Goal: Task Accomplishment & Management: Manage account settings

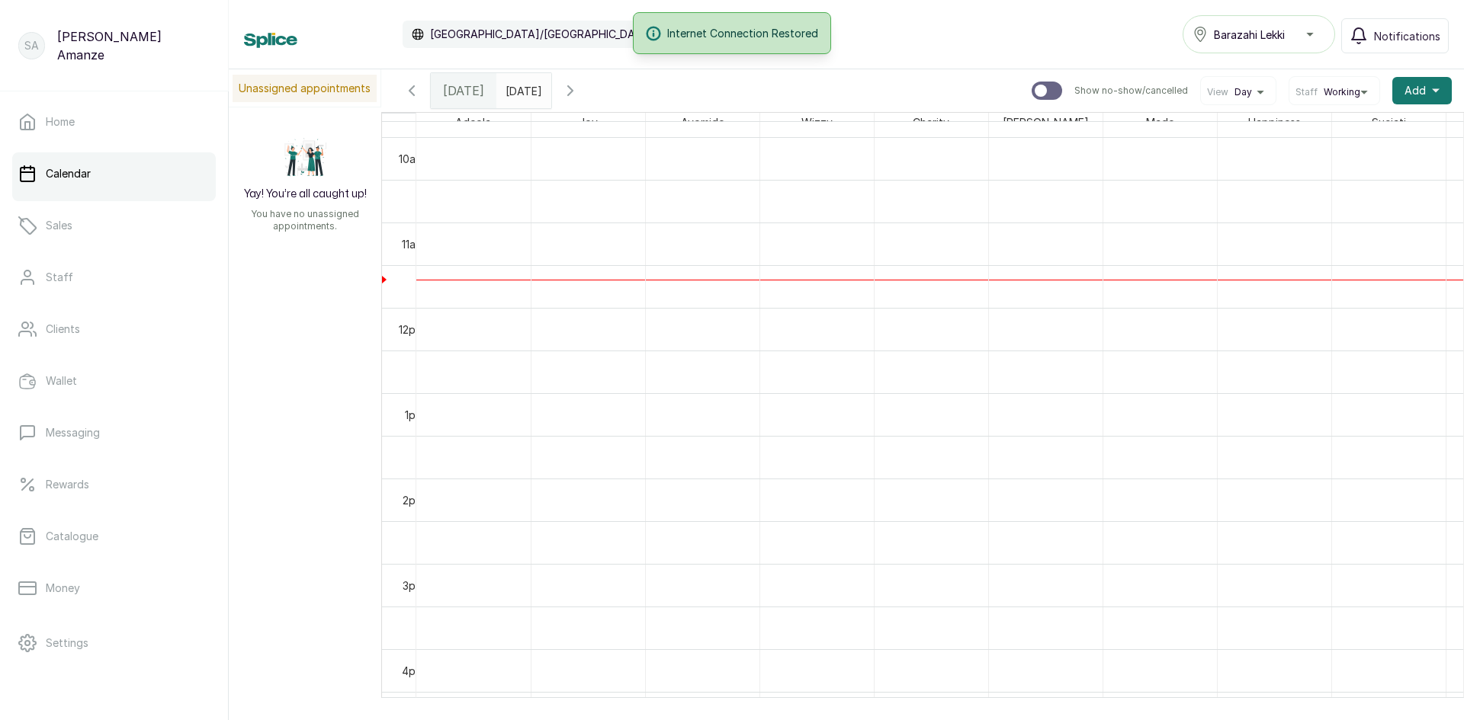
scroll to position [762, 0]
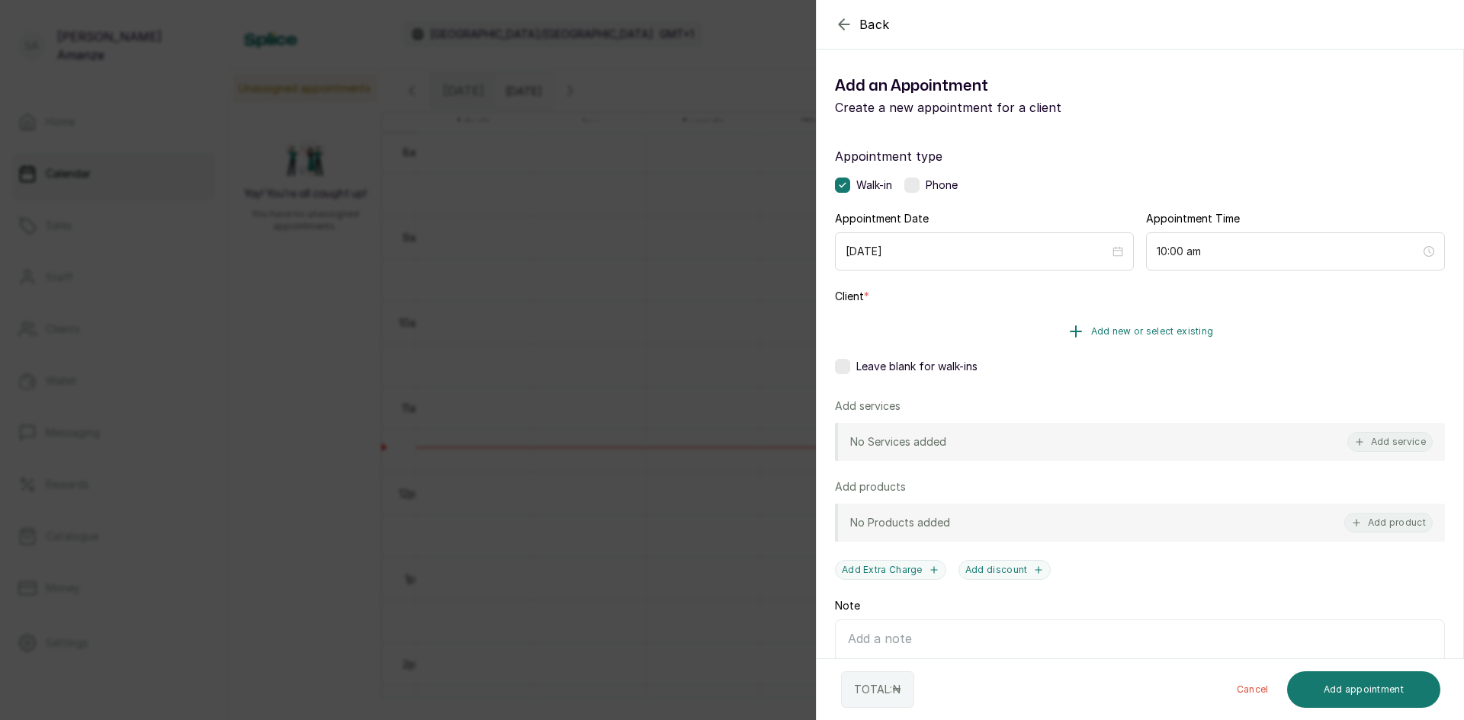
click at [1050, 331] on button "Add new or select existing" at bounding box center [1140, 331] width 610 height 43
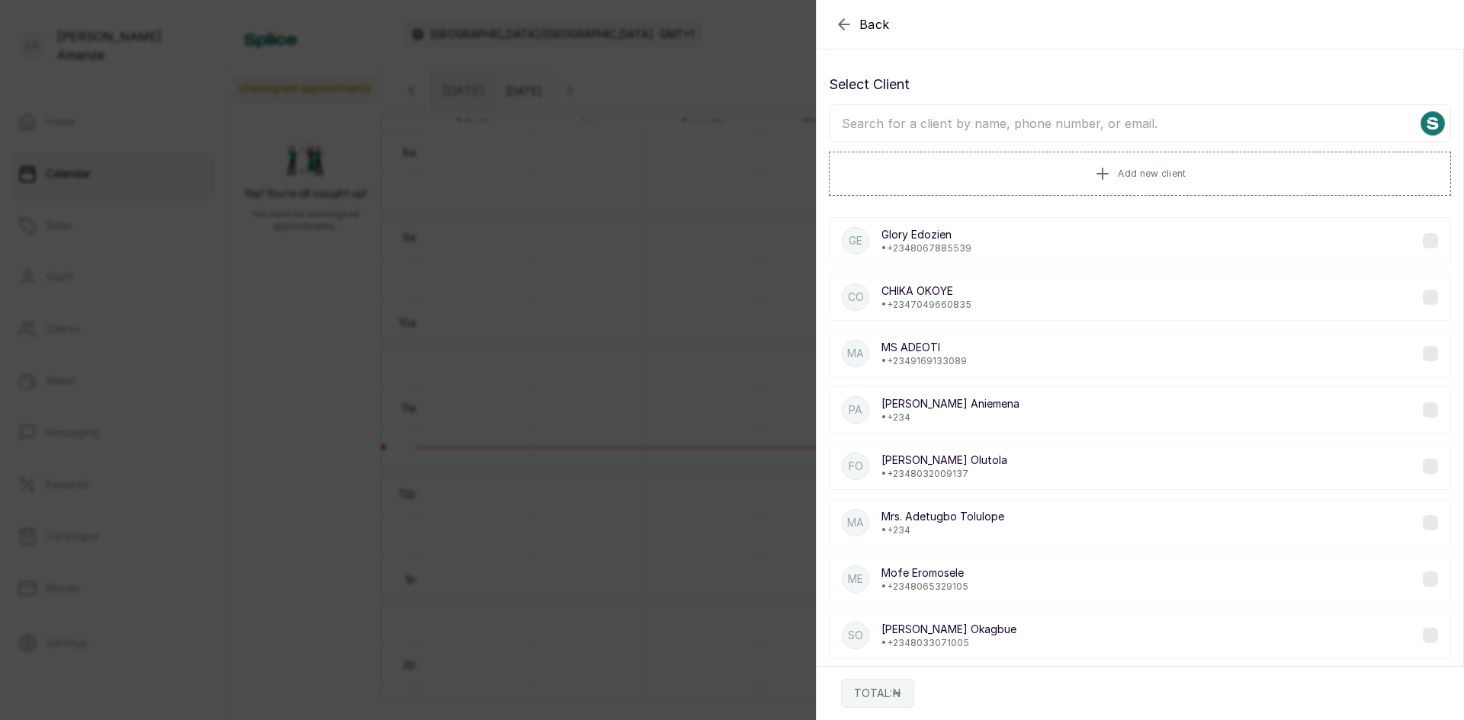
click at [945, 126] on input "text" at bounding box center [1140, 123] width 622 height 38
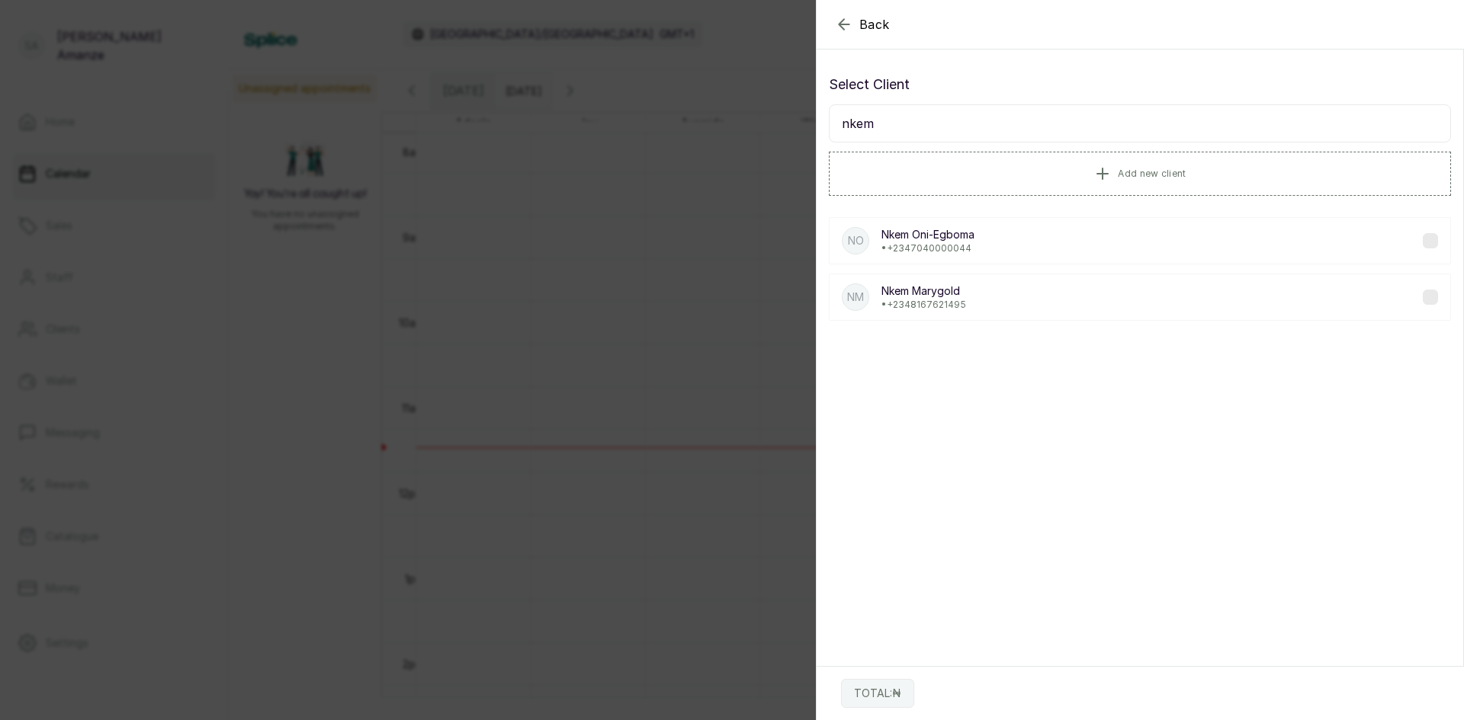
type input "nkem"
click at [935, 246] on p "• [PHONE_NUMBER]" at bounding box center [927, 248] width 93 height 12
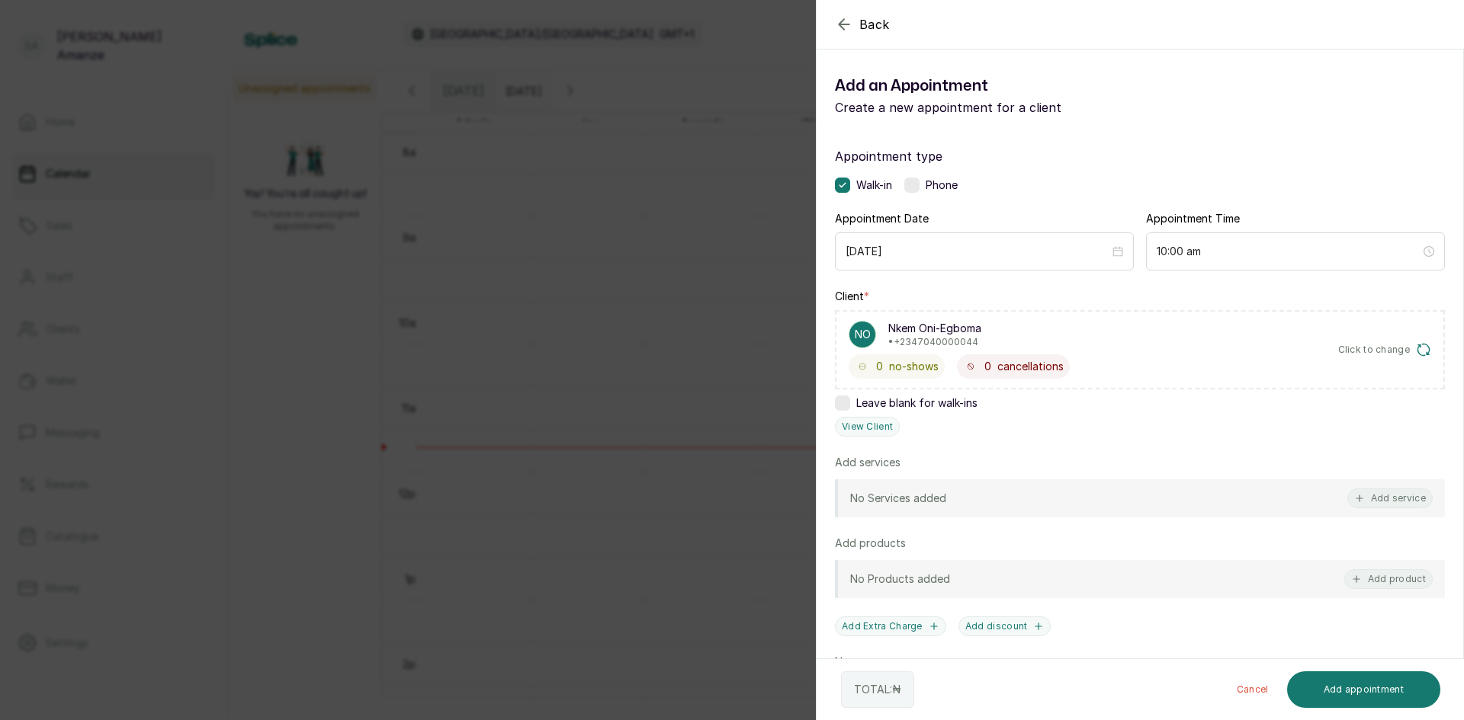
click at [1376, 356] on button "Click to change" at bounding box center [1385, 349] width 94 height 15
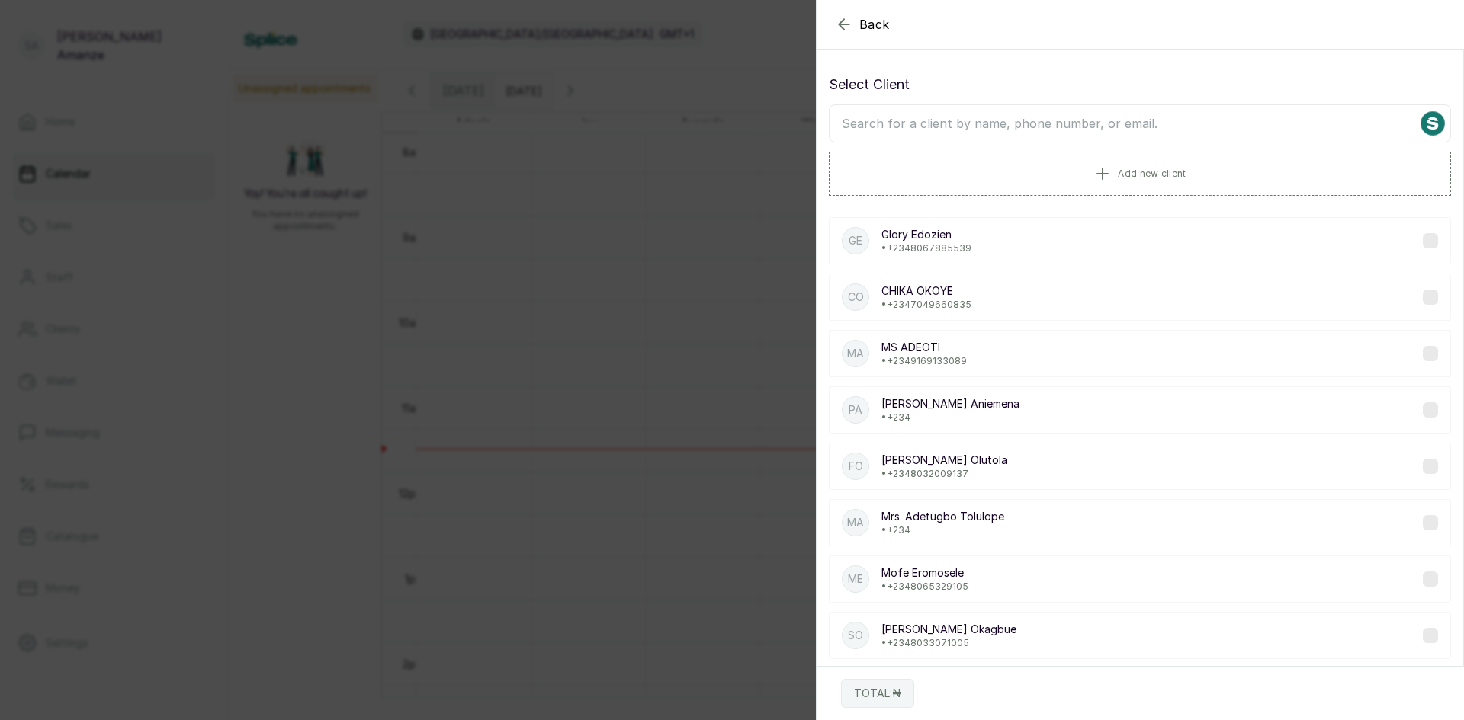
click at [941, 118] on input "text" at bounding box center [1140, 123] width 622 height 38
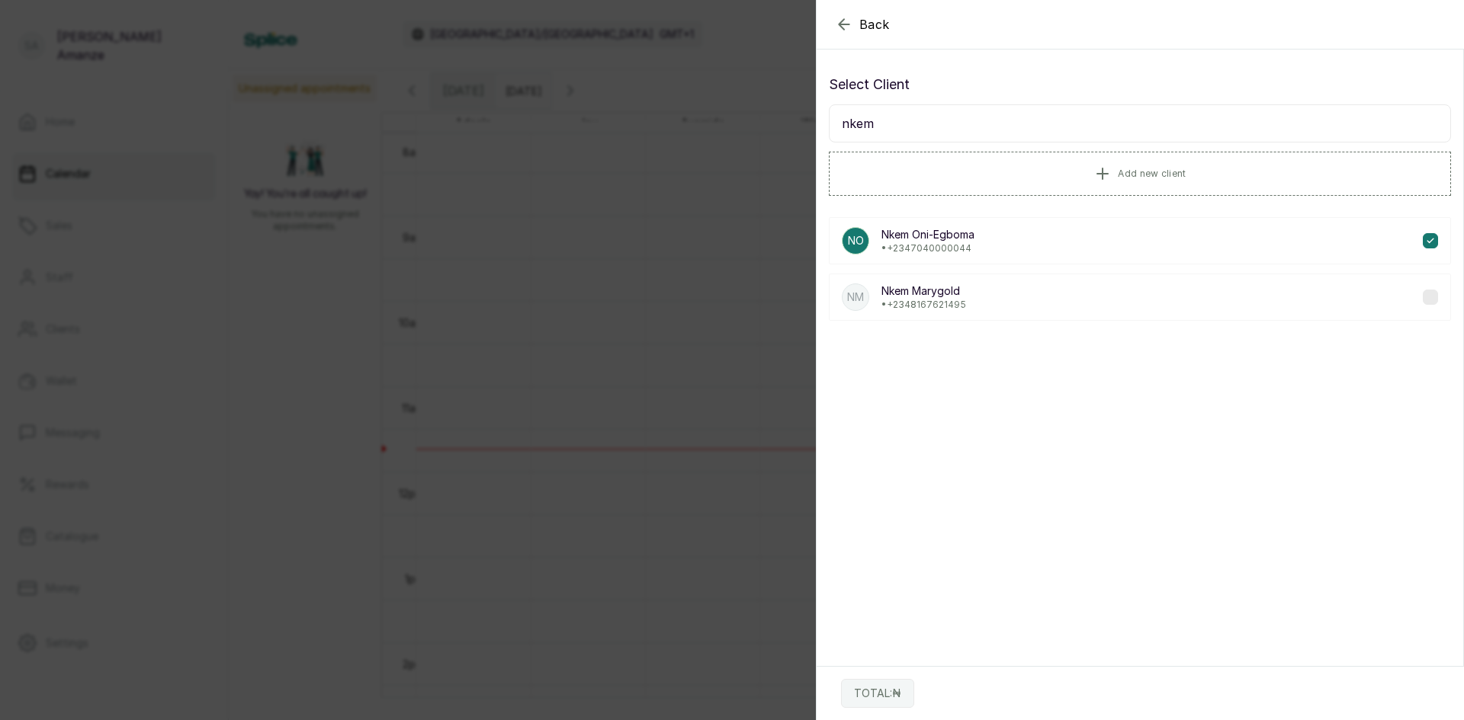
type input "nkem"
click at [946, 258] on div "NO Nkem Oni-Egboma • [PHONE_NUMBER]" at bounding box center [1140, 240] width 622 height 47
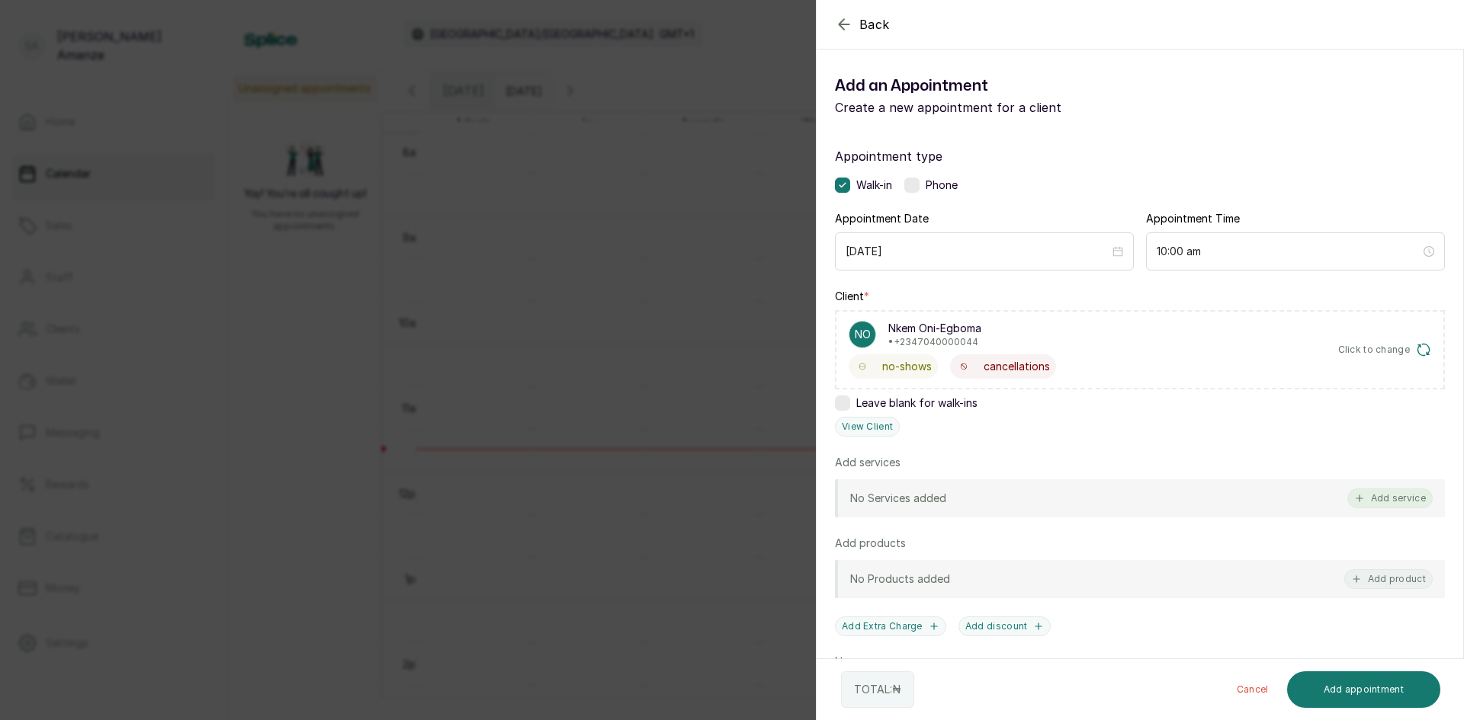
click at [1354, 497] on button "Add service" at bounding box center [1389, 499] width 85 height 20
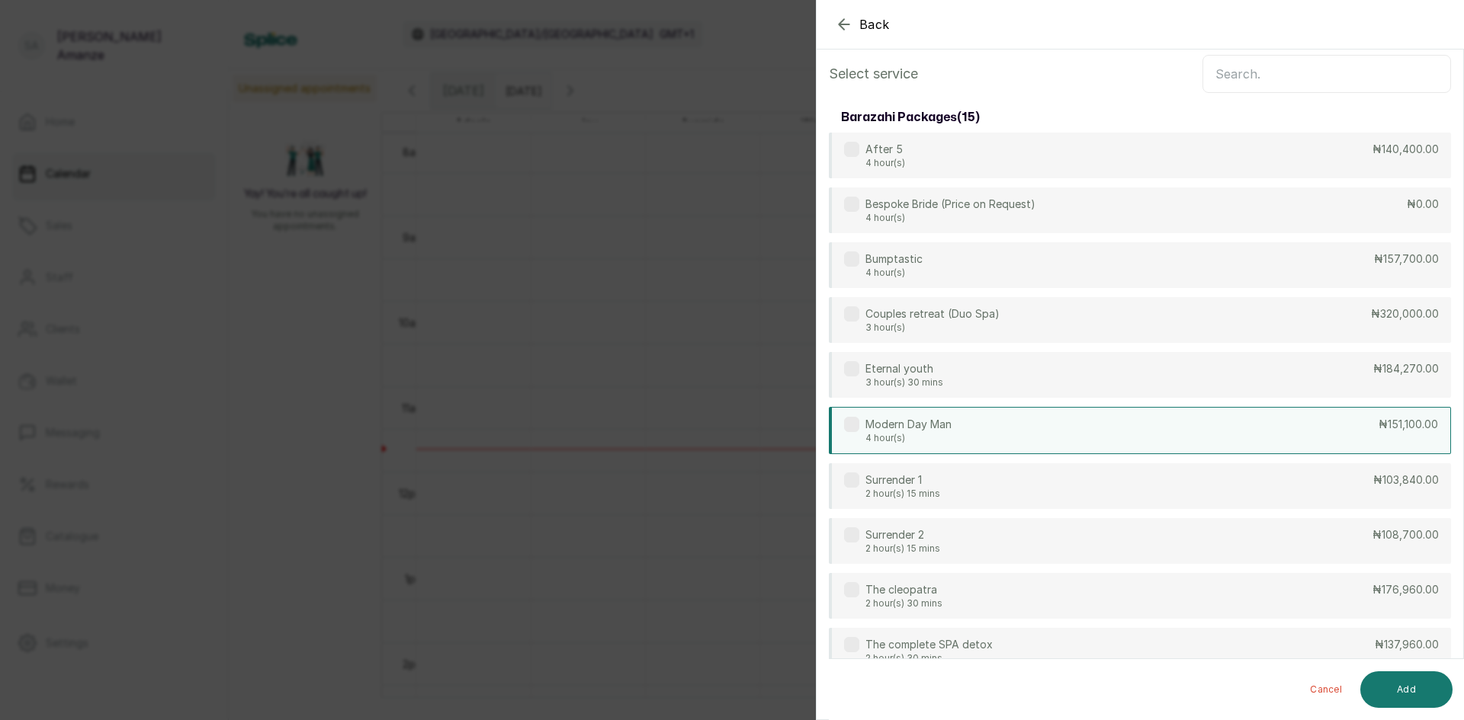
scroll to position [0, 0]
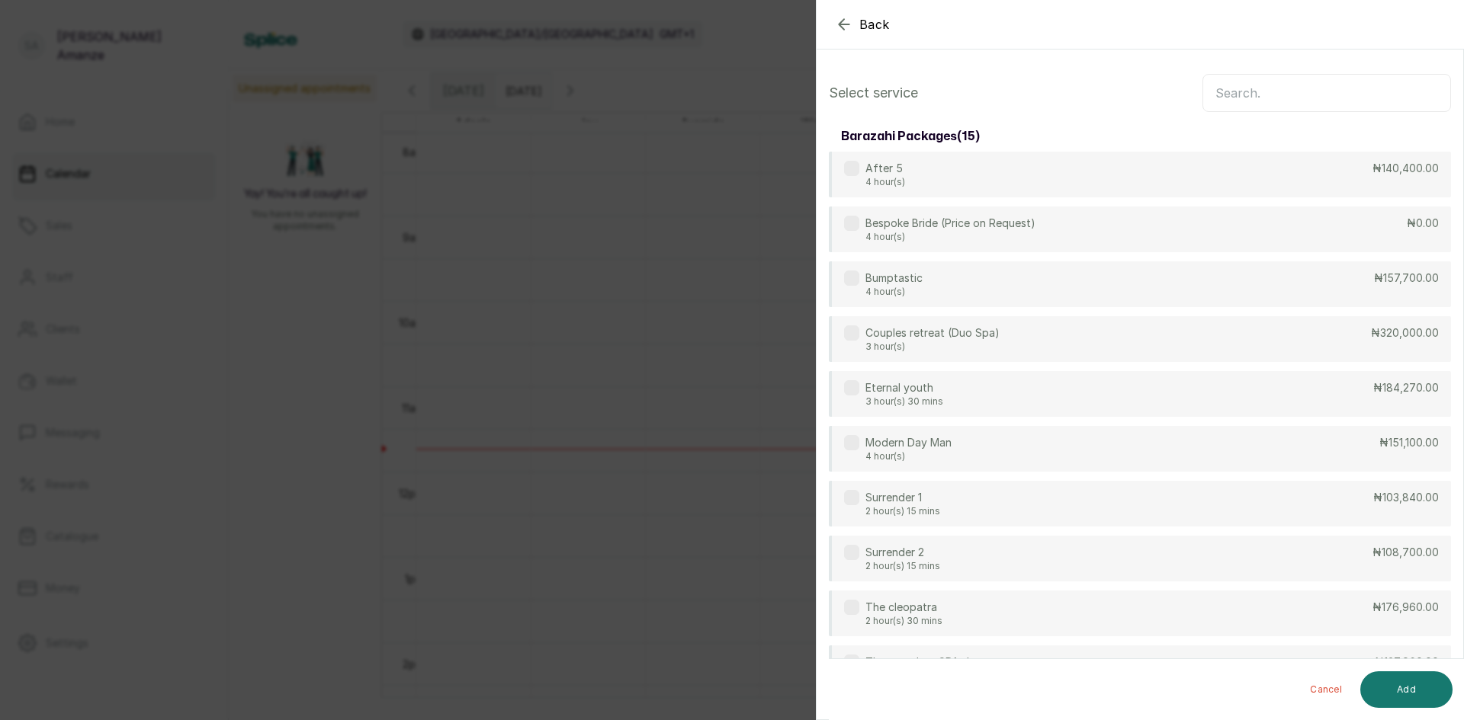
click at [1230, 95] on input "text" at bounding box center [1326, 93] width 249 height 38
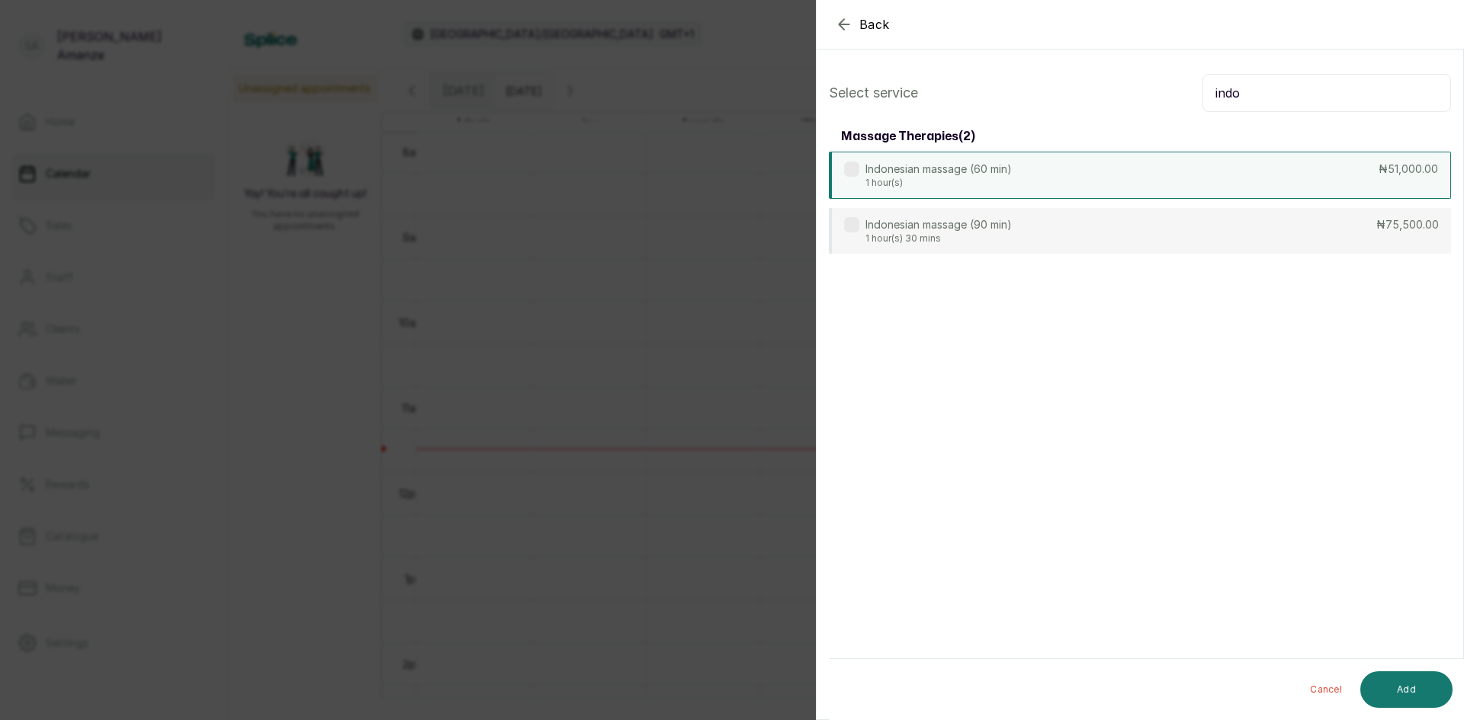
type input "indo"
click at [1016, 161] on div "Indonesian massage (60 min) 1 hour(s) ₦51,000.00" at bounding box center [1140, 175] width 622 height 47
click at [1405, 691] on button "Add" at bounding box center [1406, 690] width 92 height 37
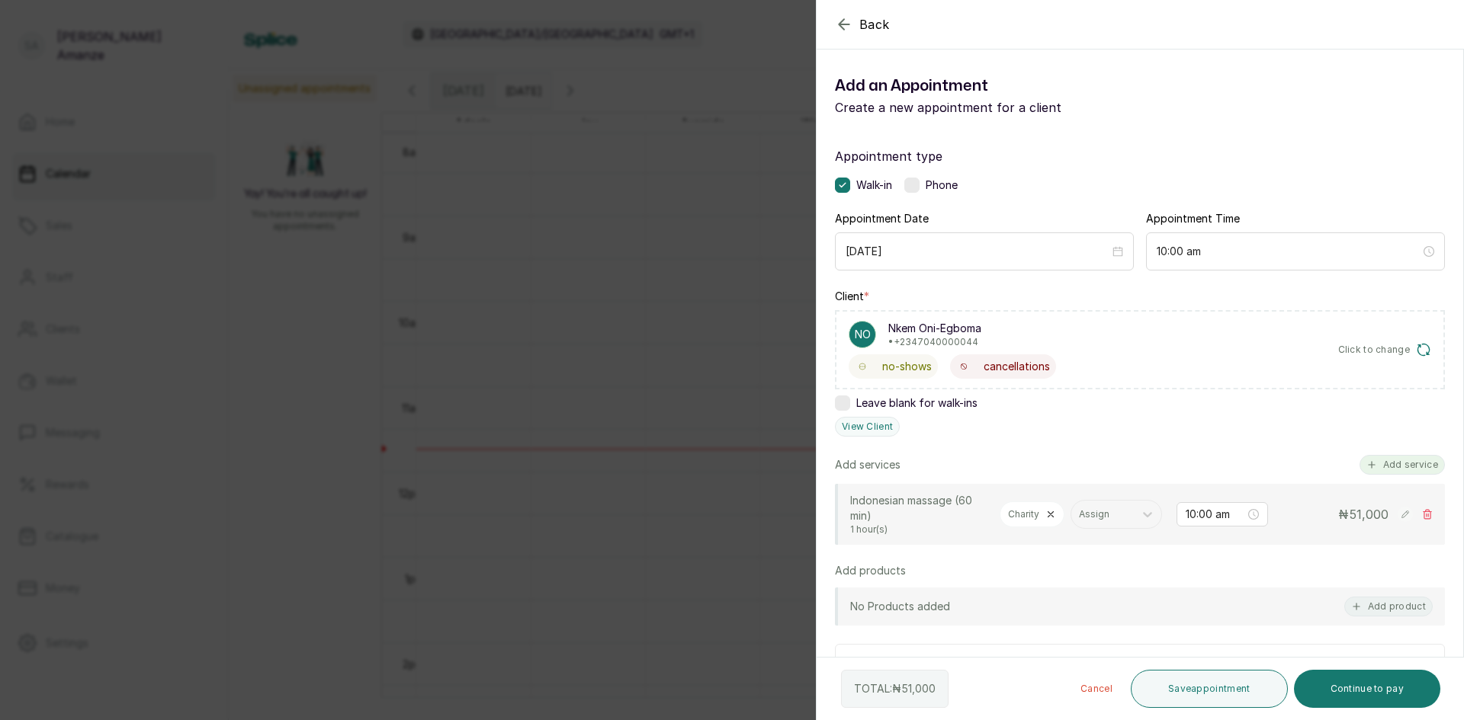
click at [1397, 463] on button "Add service" at bounding box center [1401, 465] width 85 height 20
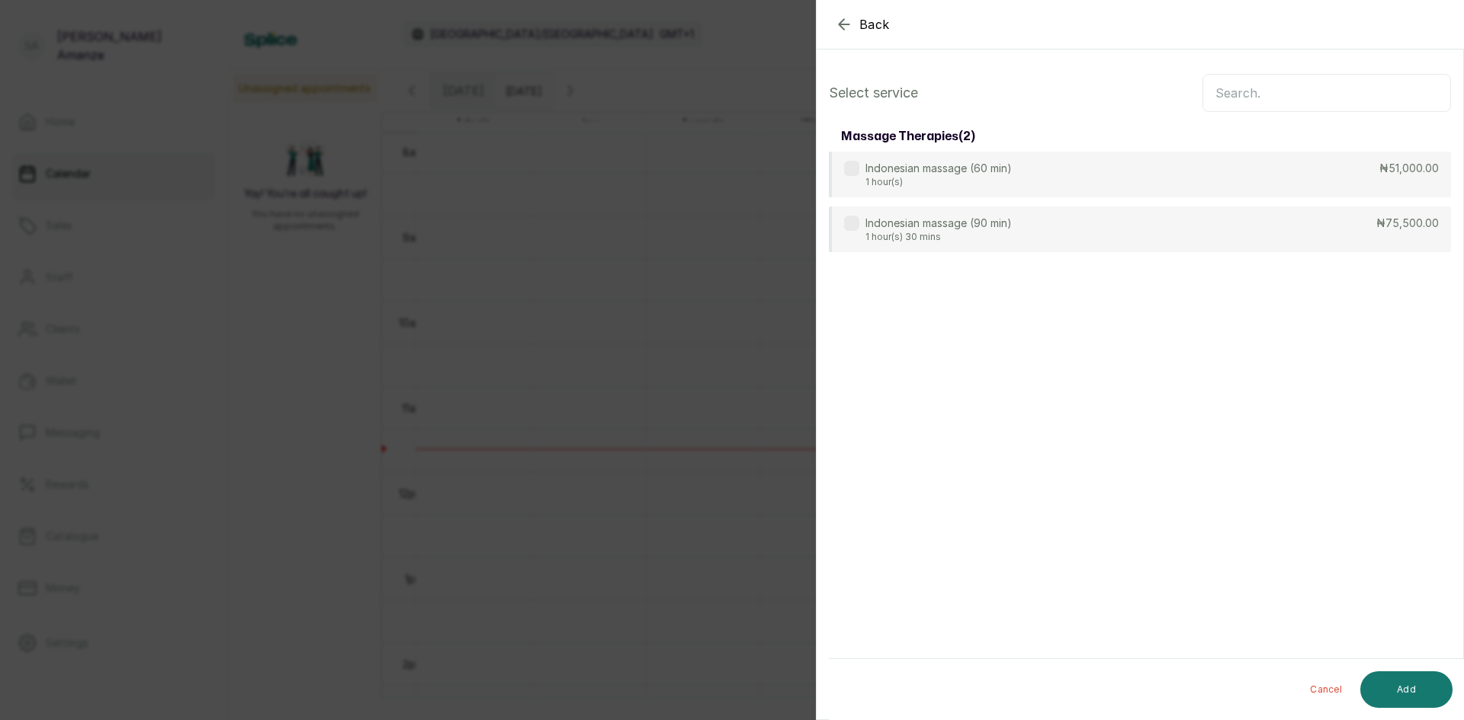
click at [1234, 97] on input "text" at bounding box center [1326, 93] width 249 height 38
drag, startPoint x: 967, startPoint y: 172, endPoint x: 1185, endPoint y: 140, distance: 220.3
click at [969, 172] on p "Indonesian massage (60 min)" at bounding box center [938, 168] width 146 height 15
drag, startPoint x: 1262, startPoint y: 86, endPoint x: 1122, endPoint y: 95, distance: 140.6
click at [1120, 95] on div "Select service indo" at bounding box center [1140, 93] width 622 height 38
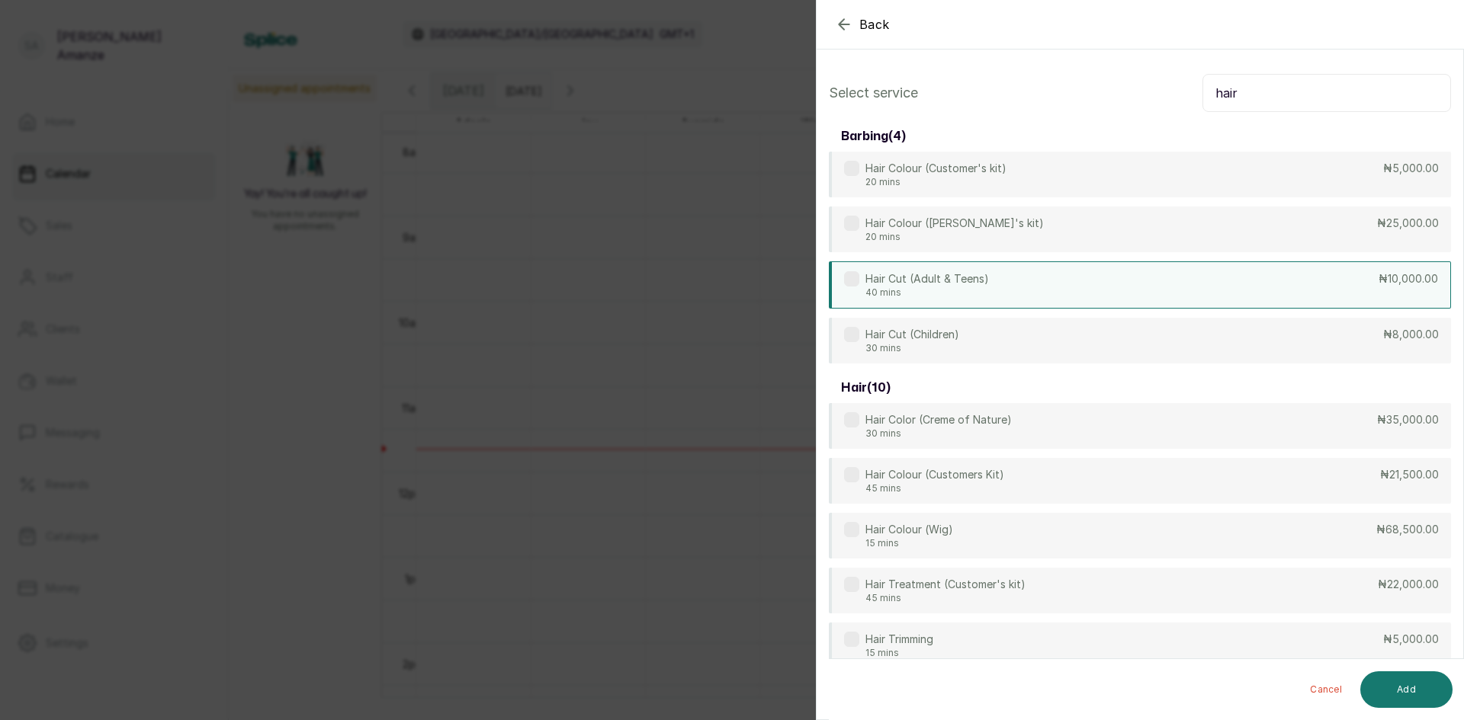
type input "hair"
drag, startPoint x: 966, startPoint y: 265, endPoint x: 1278, endPoint y: 425, distance: 350.8
click at [966, 266] on div "Hair Cut (Adult & Teens) 40 mins ₦10,000.00" at bounding box center [1140, 284] width 622 height 46
click at [1387, 691] on button "Add" at bounding box center [1406, 690] width 92 height 37
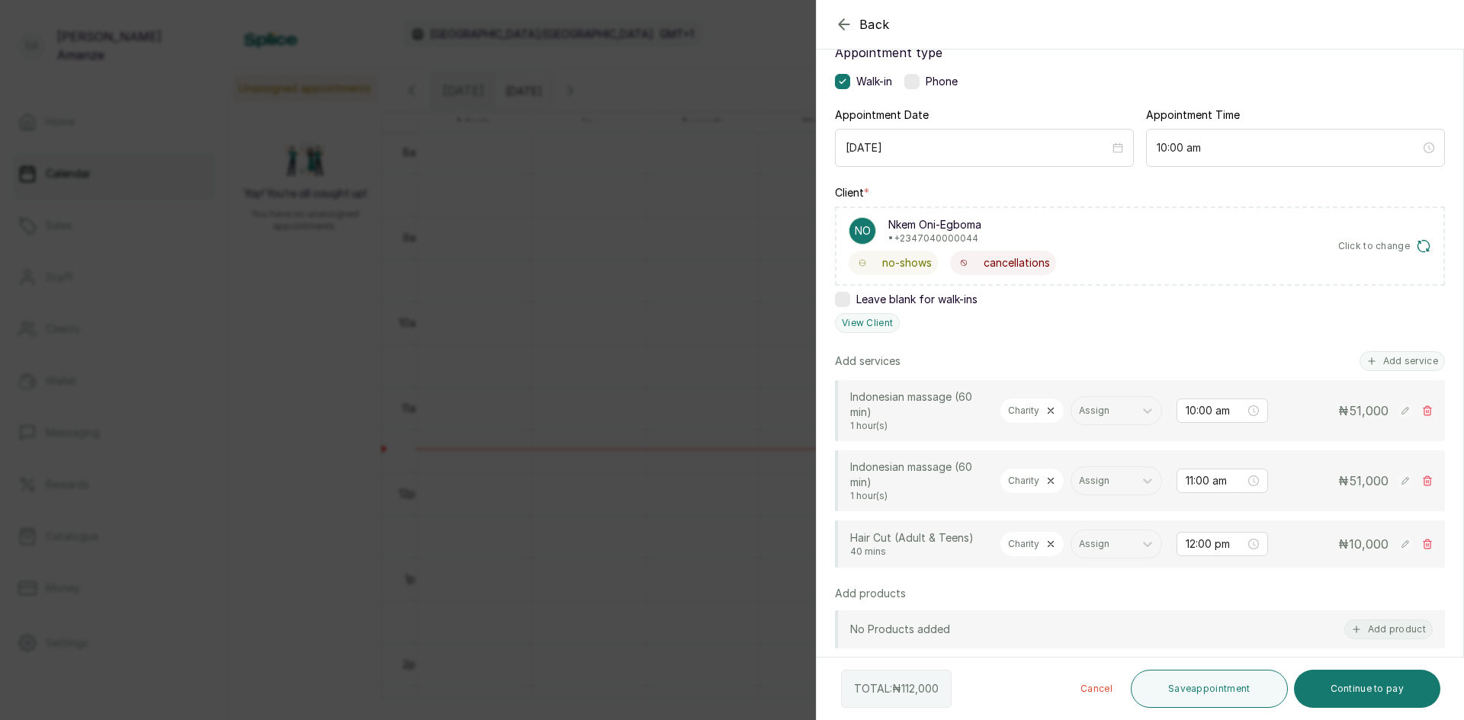
scroll to position [305, 0]
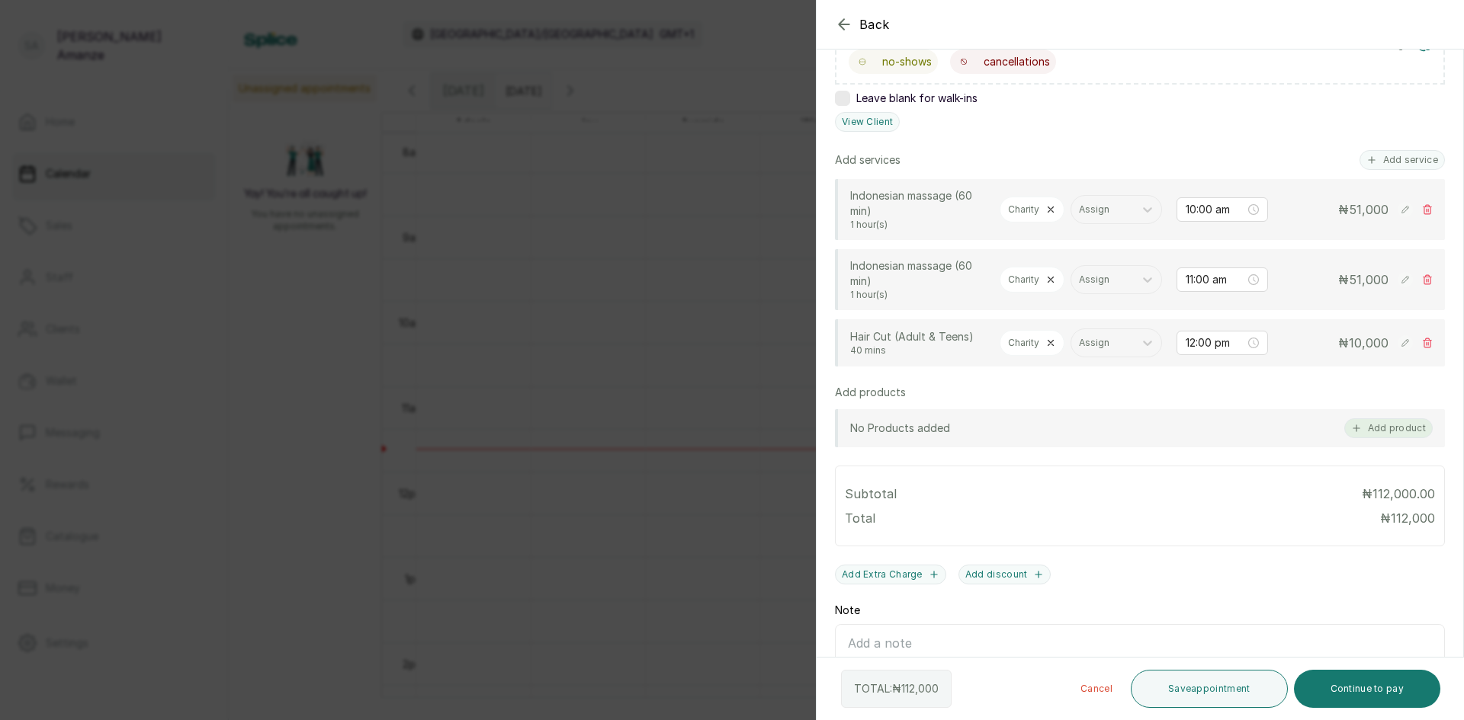
click at [1378, 438] on button "Add product" at bounding box center [1388, 429] width 88 height 20
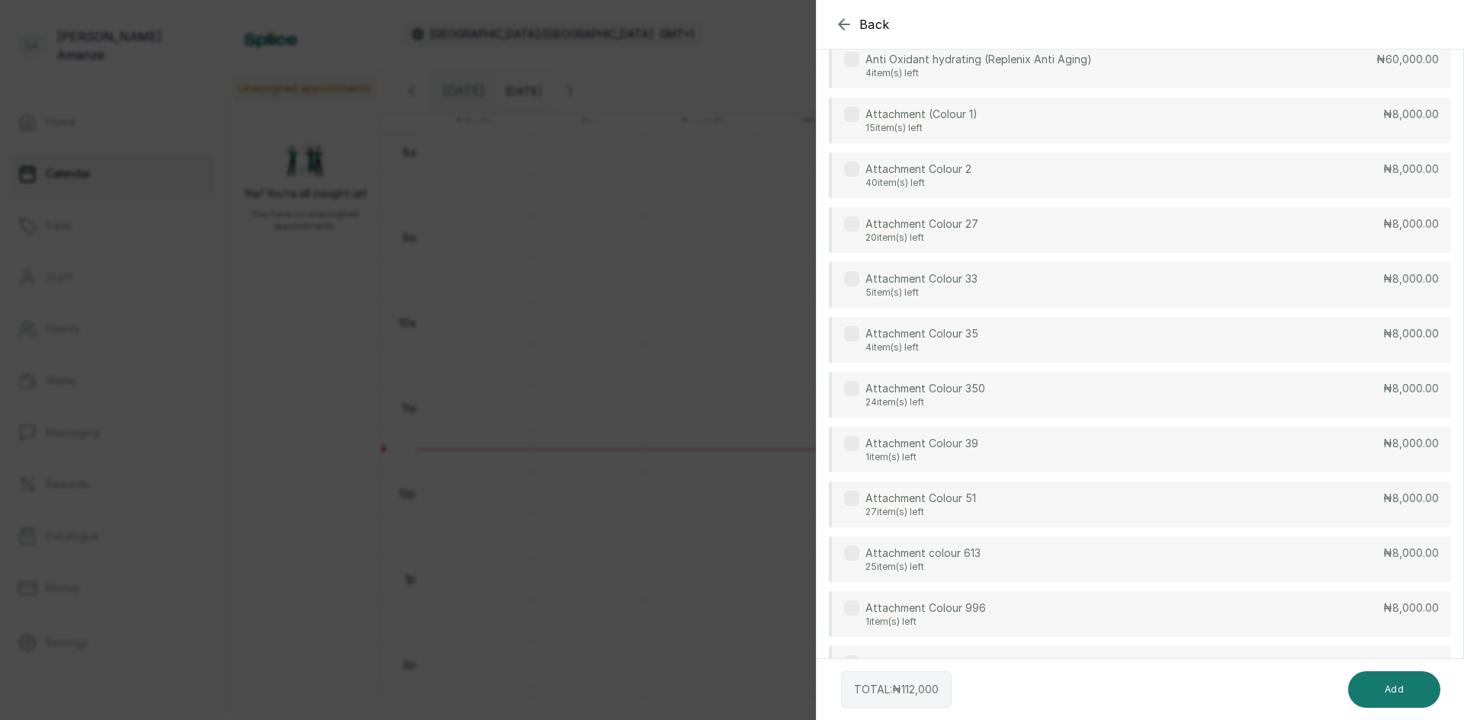
scroll to position [0, 0]
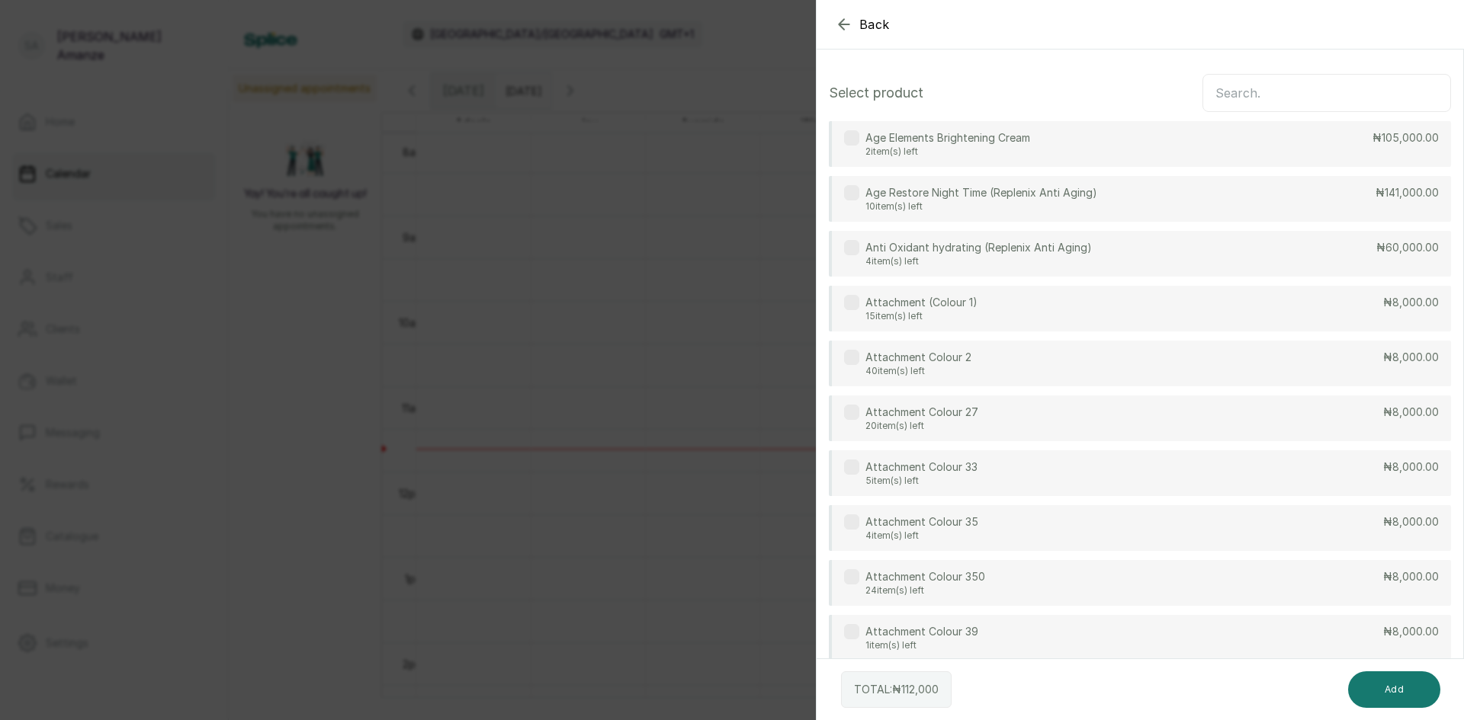
click at [1249, 97] on input "text" at bounding box center [1326, 93] width 249 height 38
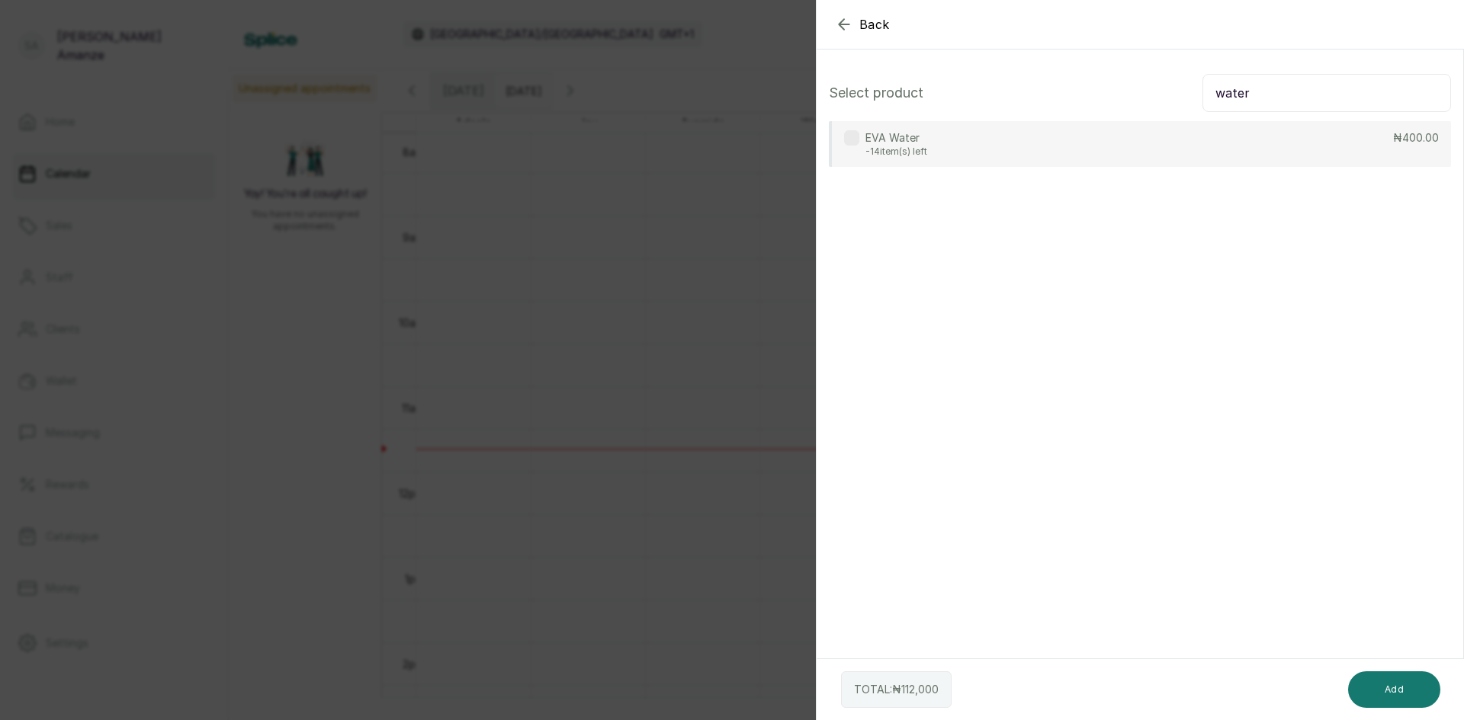
type input "water"
drag, startPoint x: 911, startPoint y: 151, endPoint x: 1019, endPoint y: 168, distance: 109.7
click at [912, 150] on p "-14 item(s) left" at bounding box center [896, 152] width 62 height 12
drag, startPoint x: 1461, startPoint y: 601, endPoint x: 1437, endPoint y: 691, distance: 92.5
click at [1443, 687] on section "Back Add Appointment Select product water EVA Water -14 item(s) left ₦400.00 TO…" at bounding box center [1140, 360] width 648 height 720
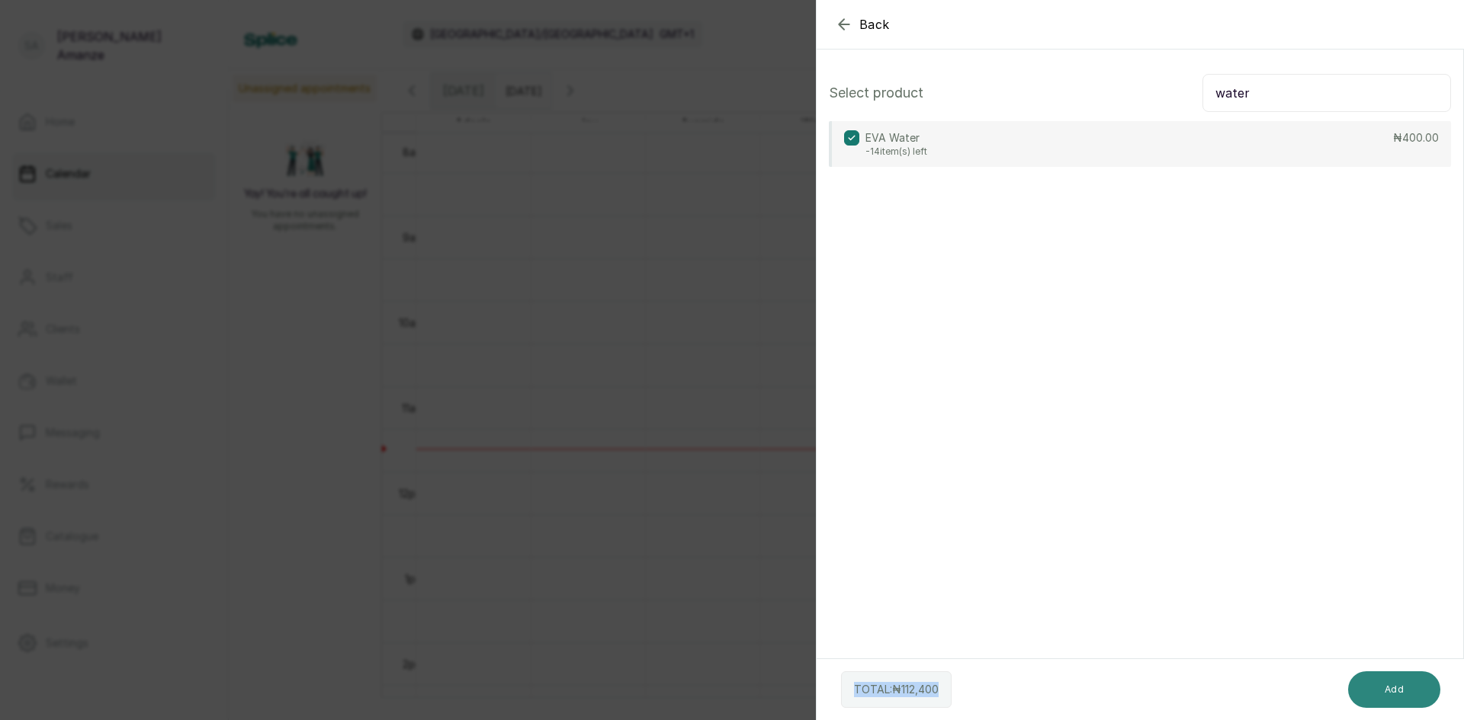
click at [1369, 685] on button "Add" at bounding box center [1394, 690] width 92 height 37
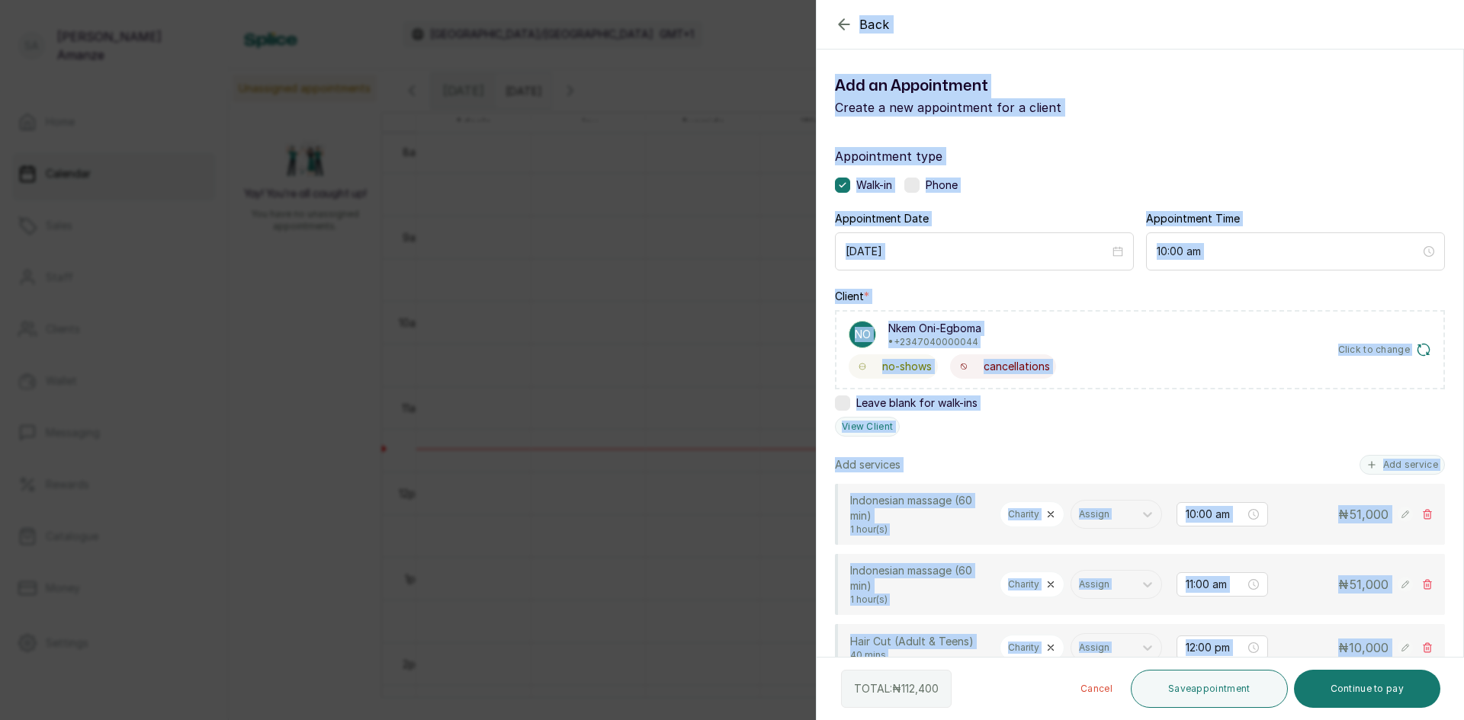
click at [1185, 422] on div "Client * NO Nkem Oni-Egboma • [PHONE_NUMBER] no-shows cancellations Click to ch…" at bounding box center [1140, 363] width 610 height 148
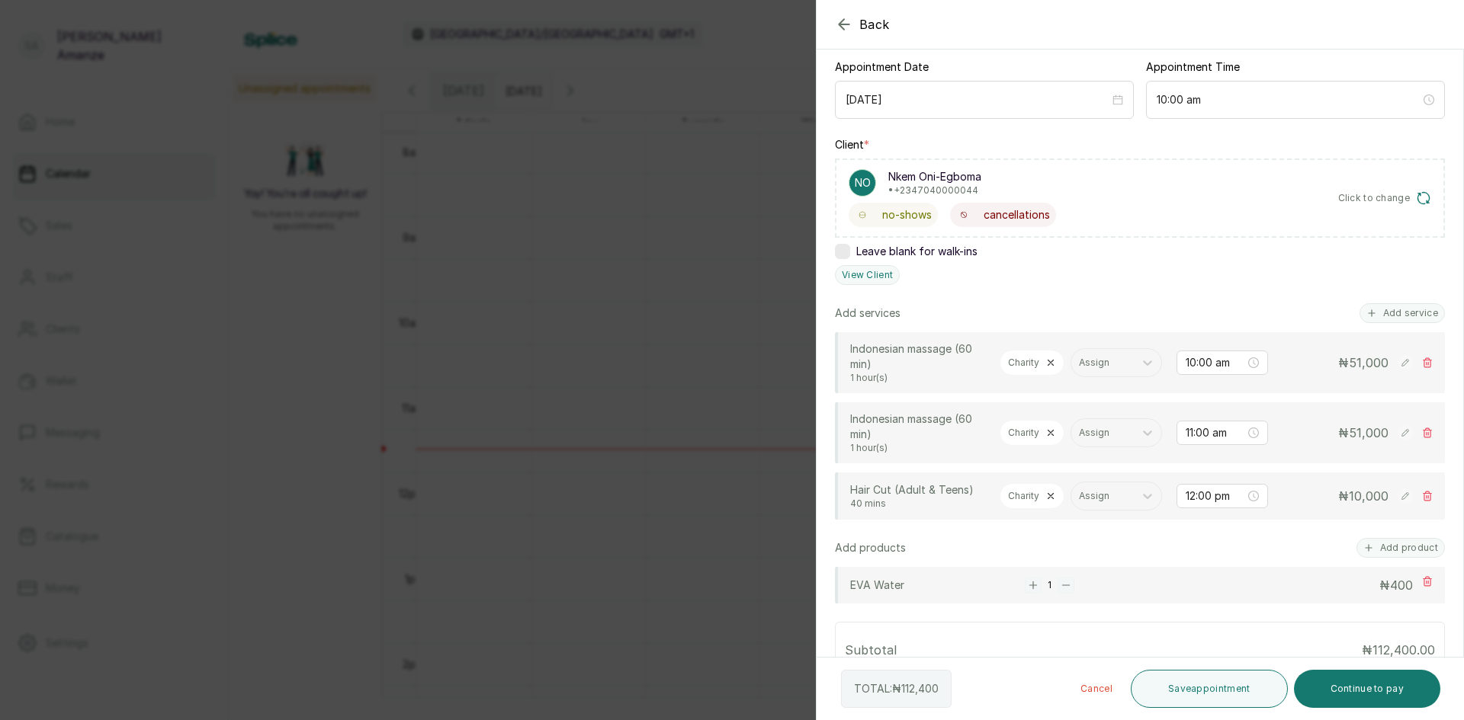
scroll to position [229, 0]
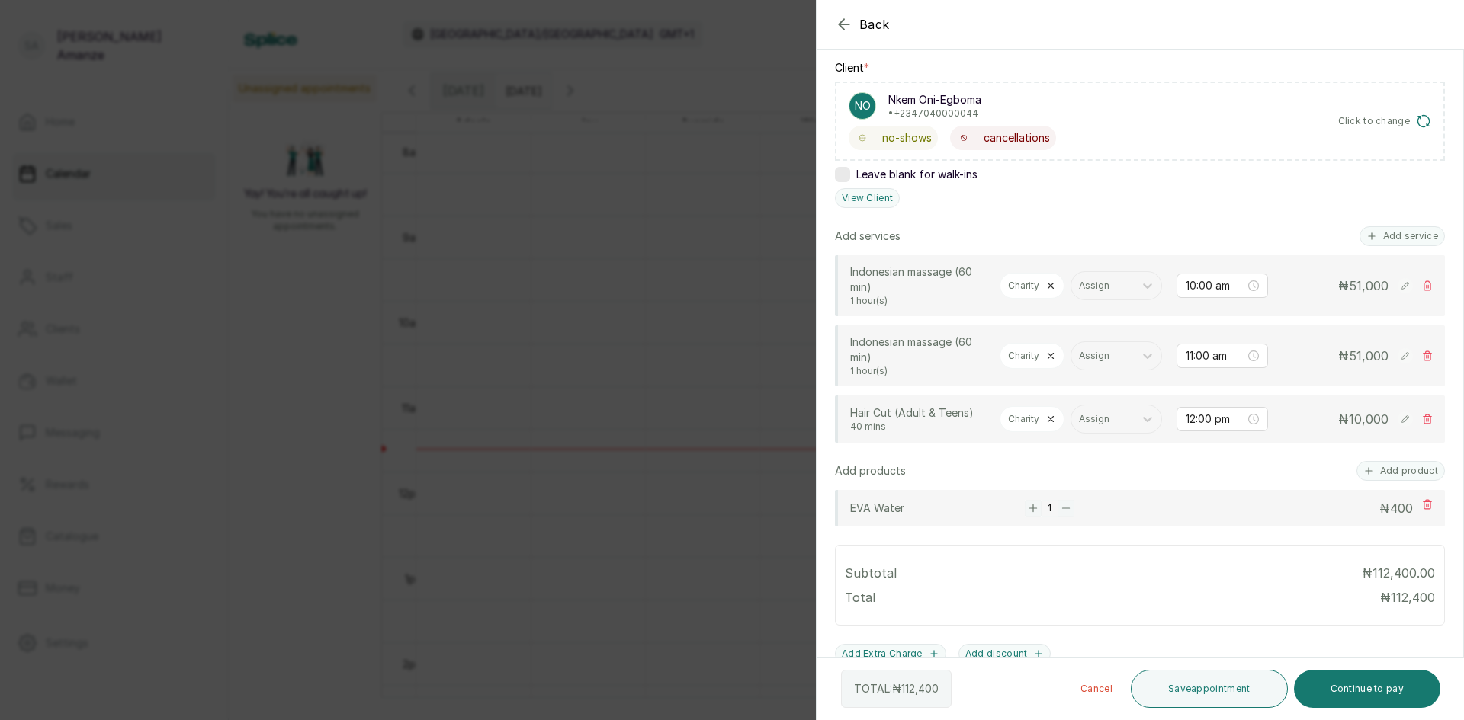
click at [1049, 284] on icon at bounding box center [1050, 286] width 5 height 5
click at [1044, 285] on div at bounding box center [1031, 286] width 47 height 14
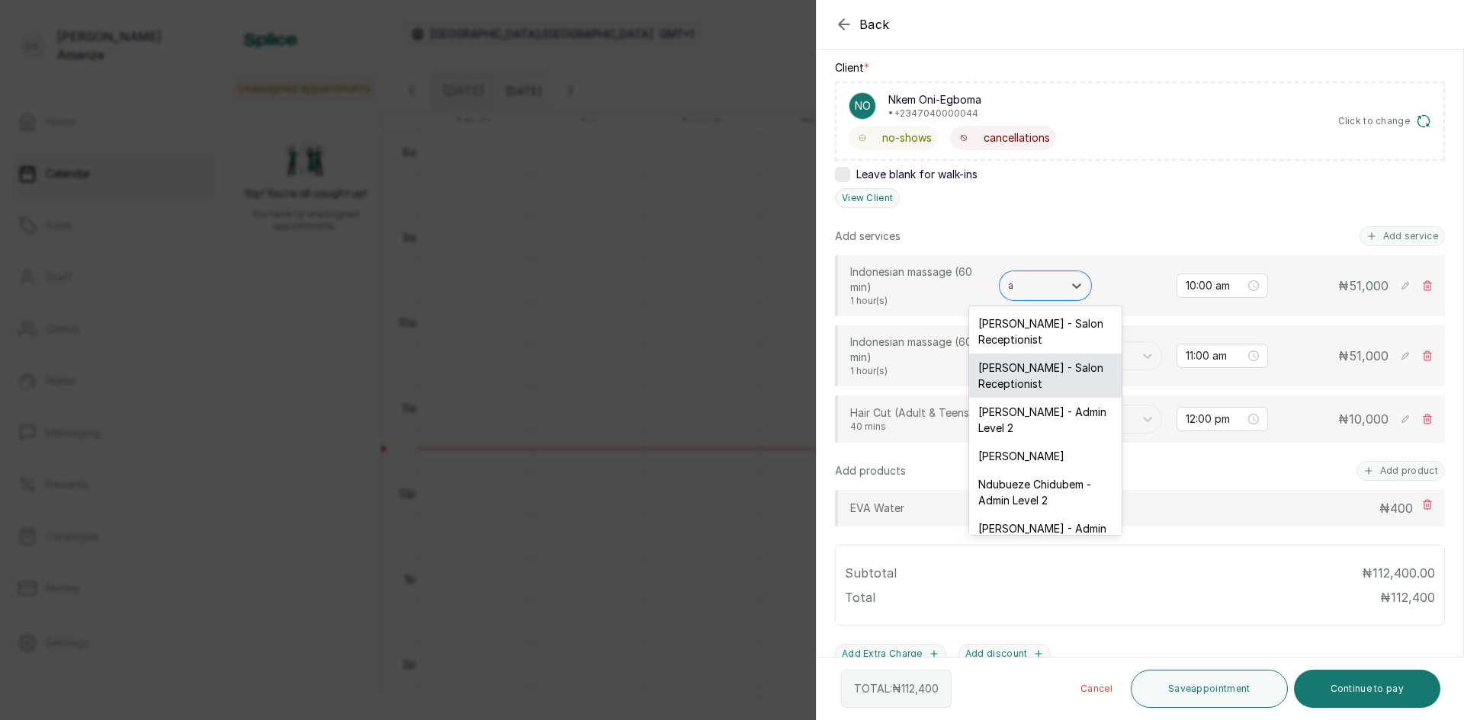
type input "ai"
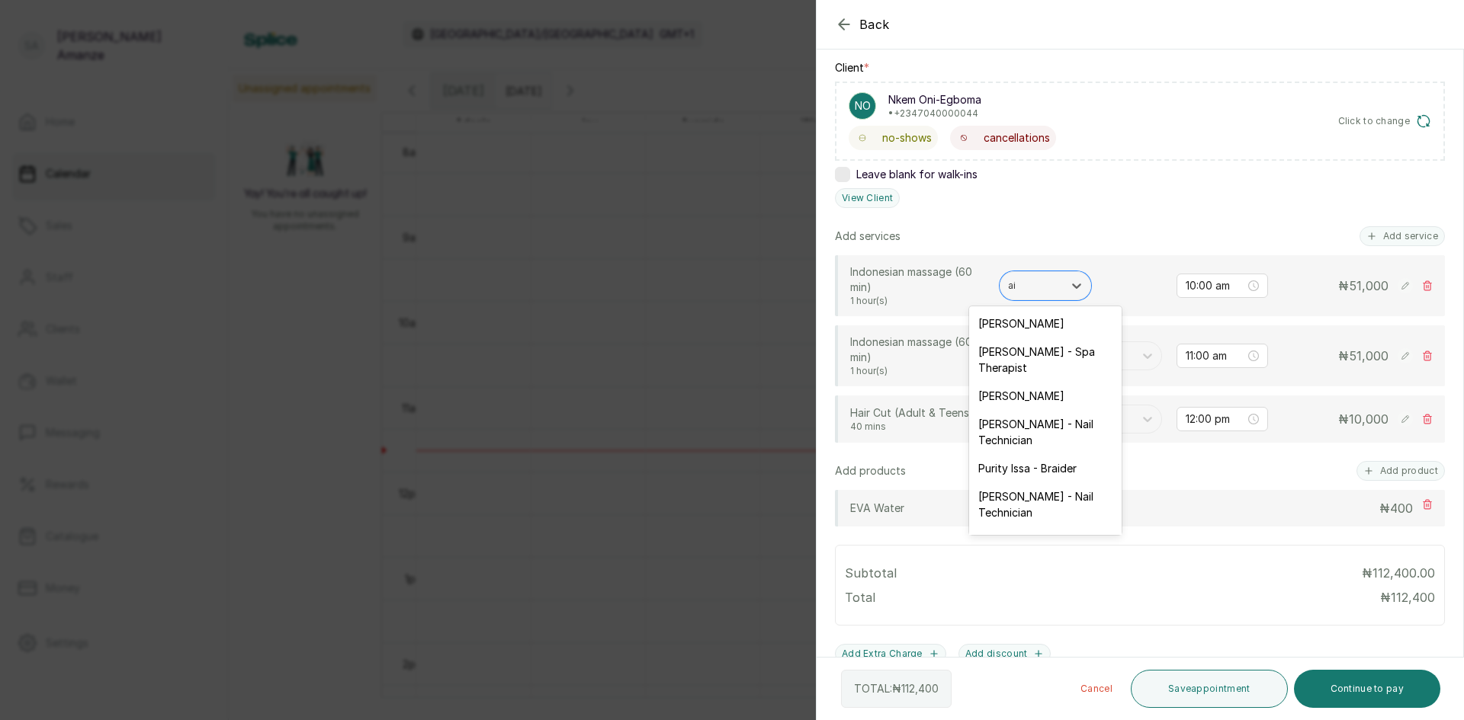
drag, startPoint x: 1009, startPoint y: 351, endPoint x: 1073, endPoint y: 340, distance: 64.9
click at [1016, 349] on div "[PERSON_NAME] - Spa Therapist" at bounding box center [1045, 360] width 152 height 44
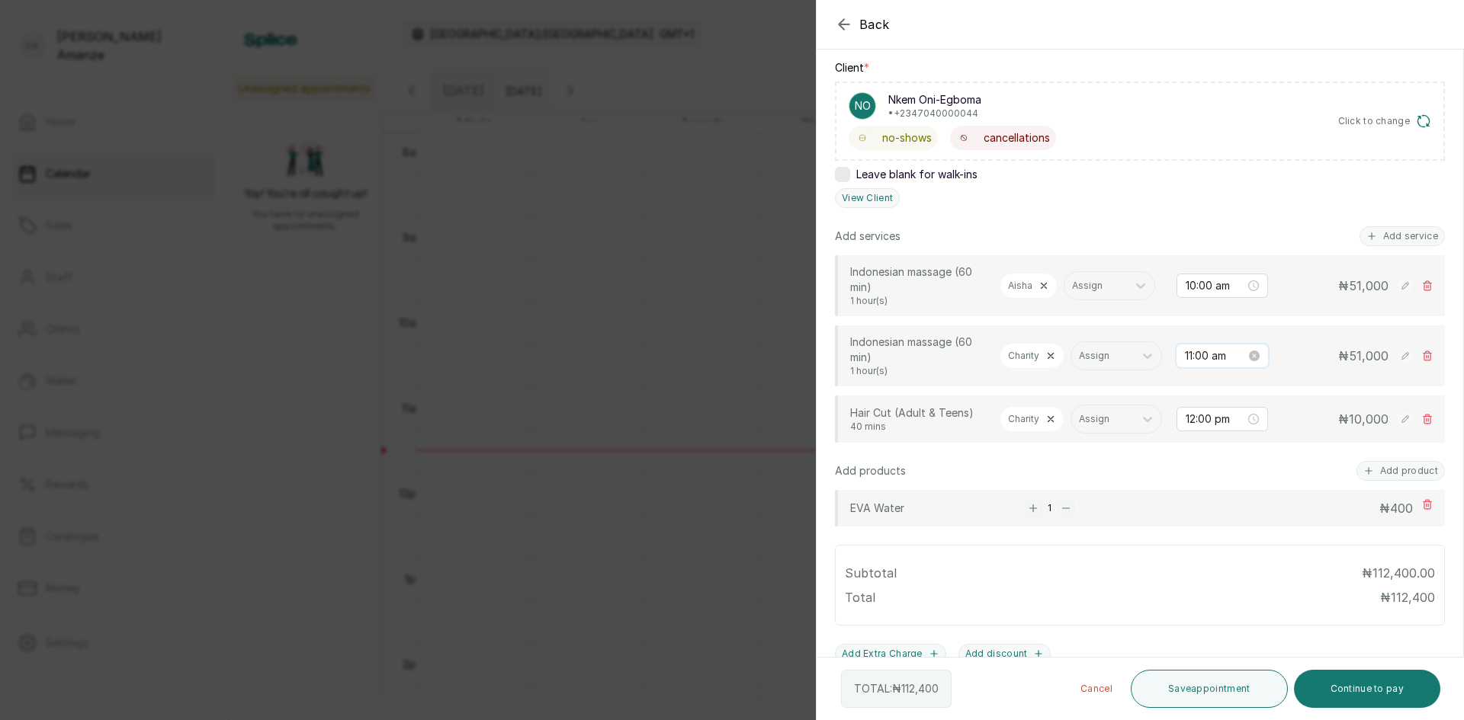
click at [1185, 364] on input "11:00 am" at bounding box center [1215, 356] width 61 height 17
type input "10:00 am"
click at [1267, 591] on span "OK" at bounding box center [1269, 588] width 15 height 29
click at [1185, 428] on input "12:00 pm" at bounding box center [1215, 419] width 61 height 17
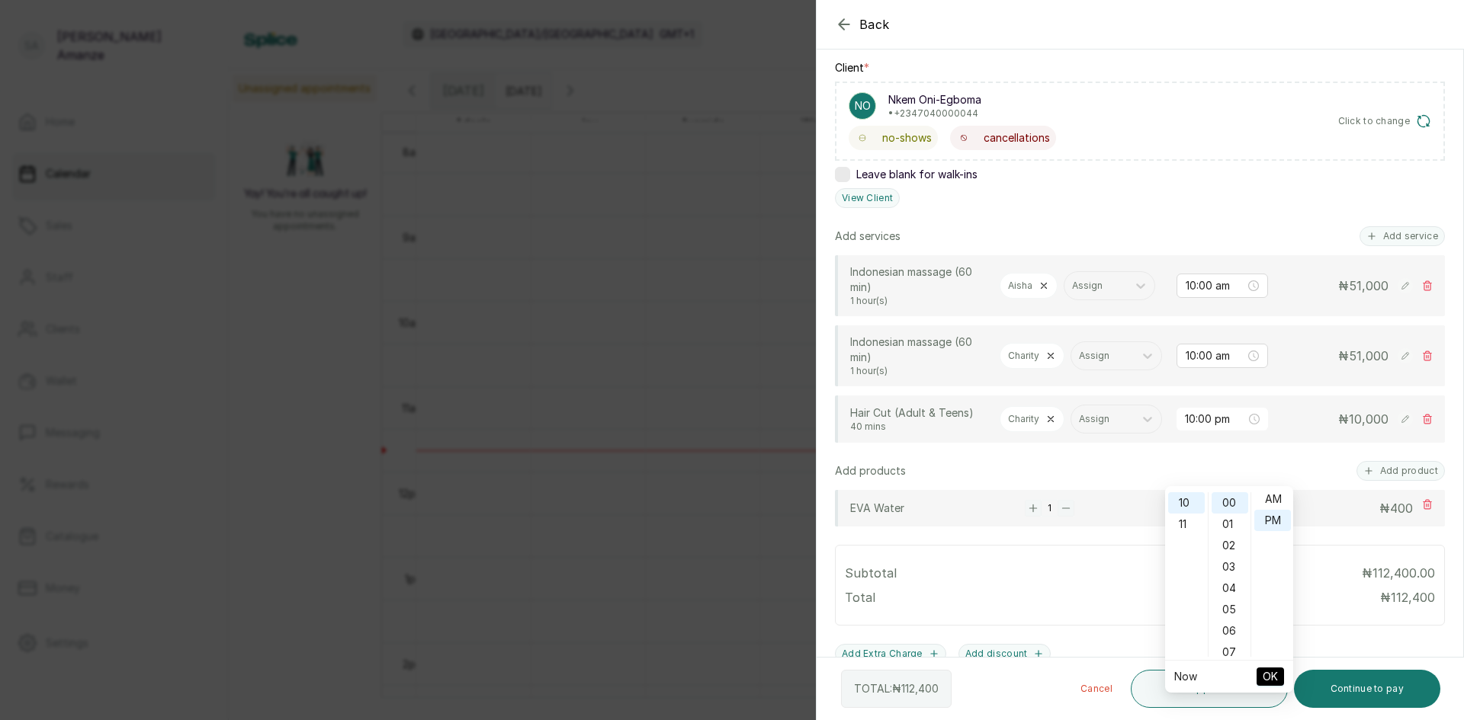
scroll to position [0, 0]
click at [1269, 508] on div "AM" at bounding box center [1272, 502] width 37 height 21
type input "10:00 am"
drag, startPoint x: 1278, startPoint y: 671, endPoint x: 1286, endPoint y: 650, distance: 21.9
click at [1278, 670] on button "OK" at bounding box center [1269, 677] width 27 height 18
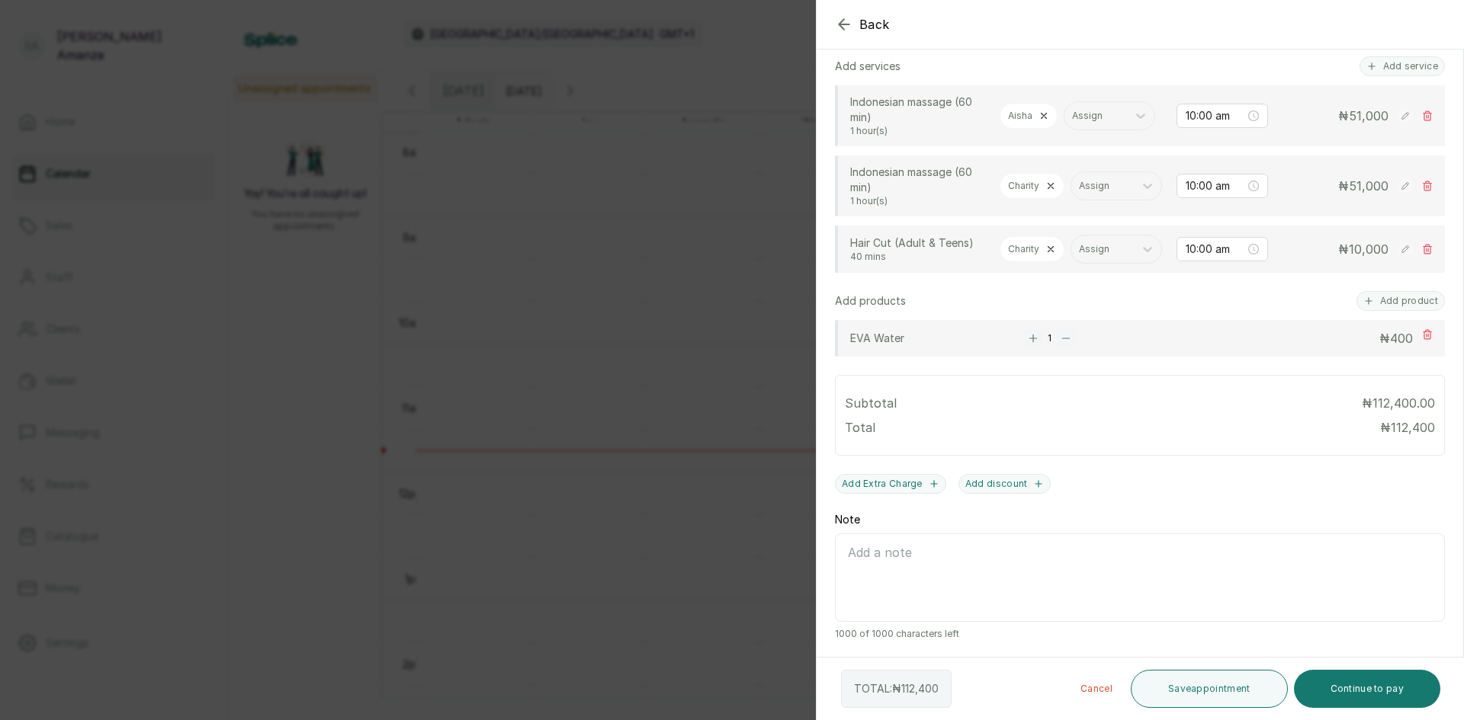
scroll to position [467, 0]
click at [1366, 682] on button "Continue to pay" at bounding box center [1367, 689] width 147 height 38
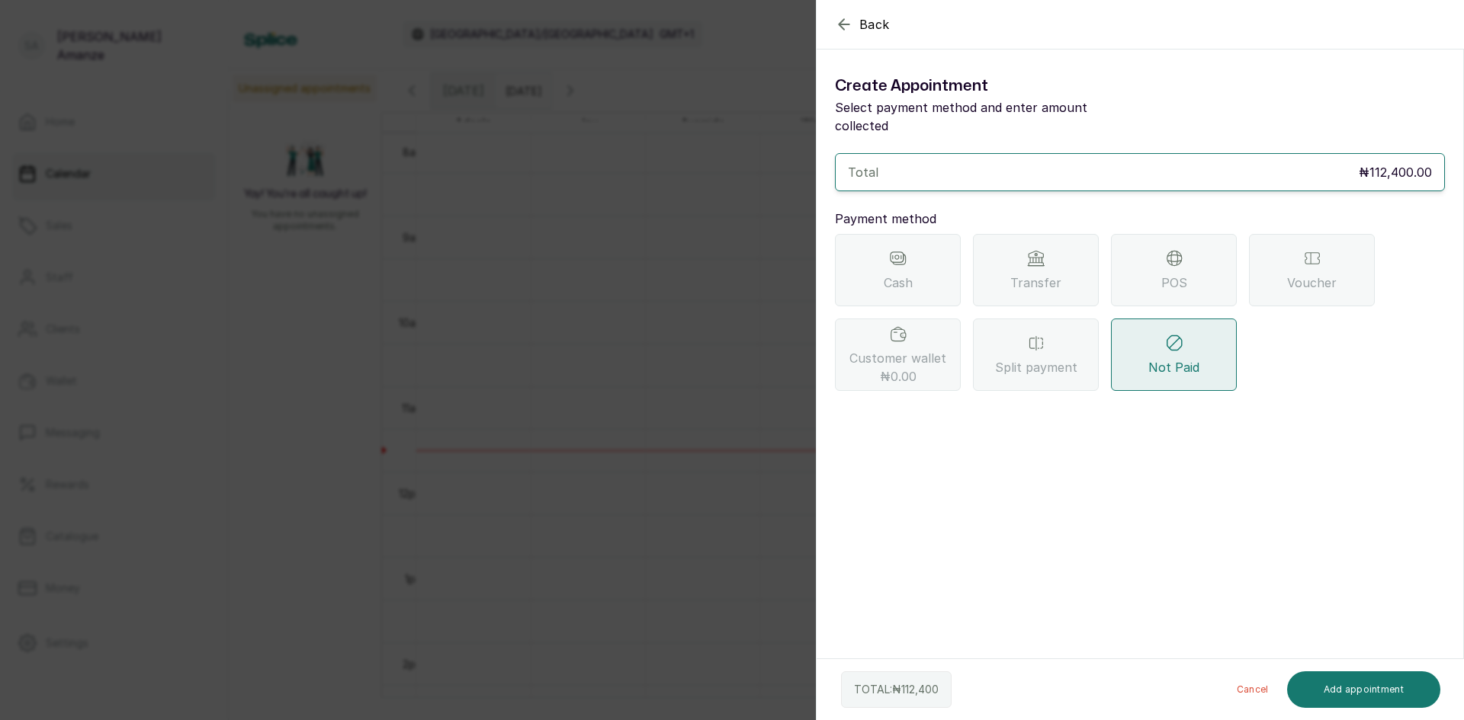
drag, startPoint x: 1158, startPoint y: 261, endPoint x: 1164, endPoint y: 276, distance: 15.7
click at [1158, 265] on div "POS" at bounding box center [1174, 270] width 126 height 72
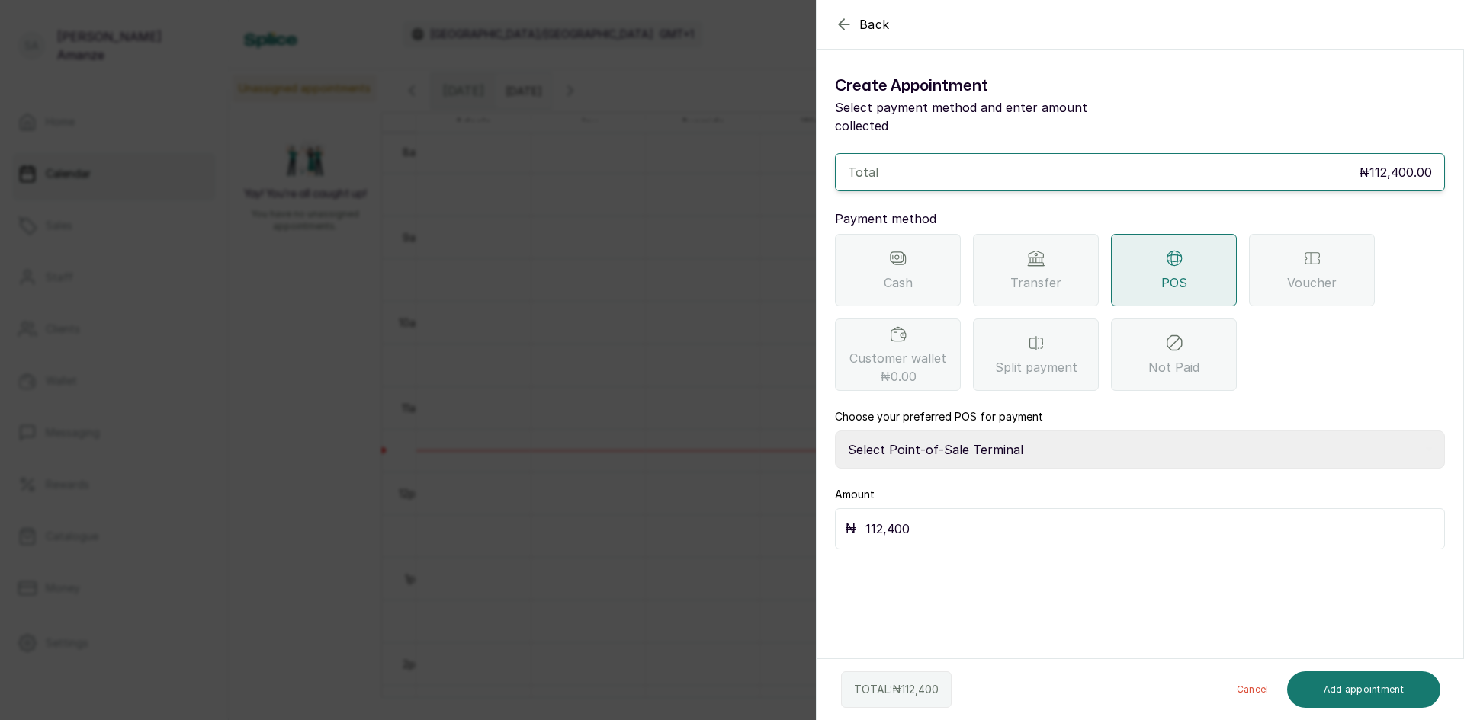
click at [977, 431] on select "Select Point-of-Sale Terminal [GEOGRAPHIC_DATA] POS Paystack-Titan Access POS A…" at bounding box center [1140, 450] width 610 height 38
select select "4d1b21be-96f6-4525-8484-90dd038af117"
click at [835, 431] on select "Select Point-of-Sale Terminal [GEOGRAPHIC_DATA] POS Paystack-Titan Access POS A…" at bounding box center [1140, 450] width 610 height 38
click at [1336, 691] on button "Add appointment" at bounding box center [1364, 690] width 154 height 37
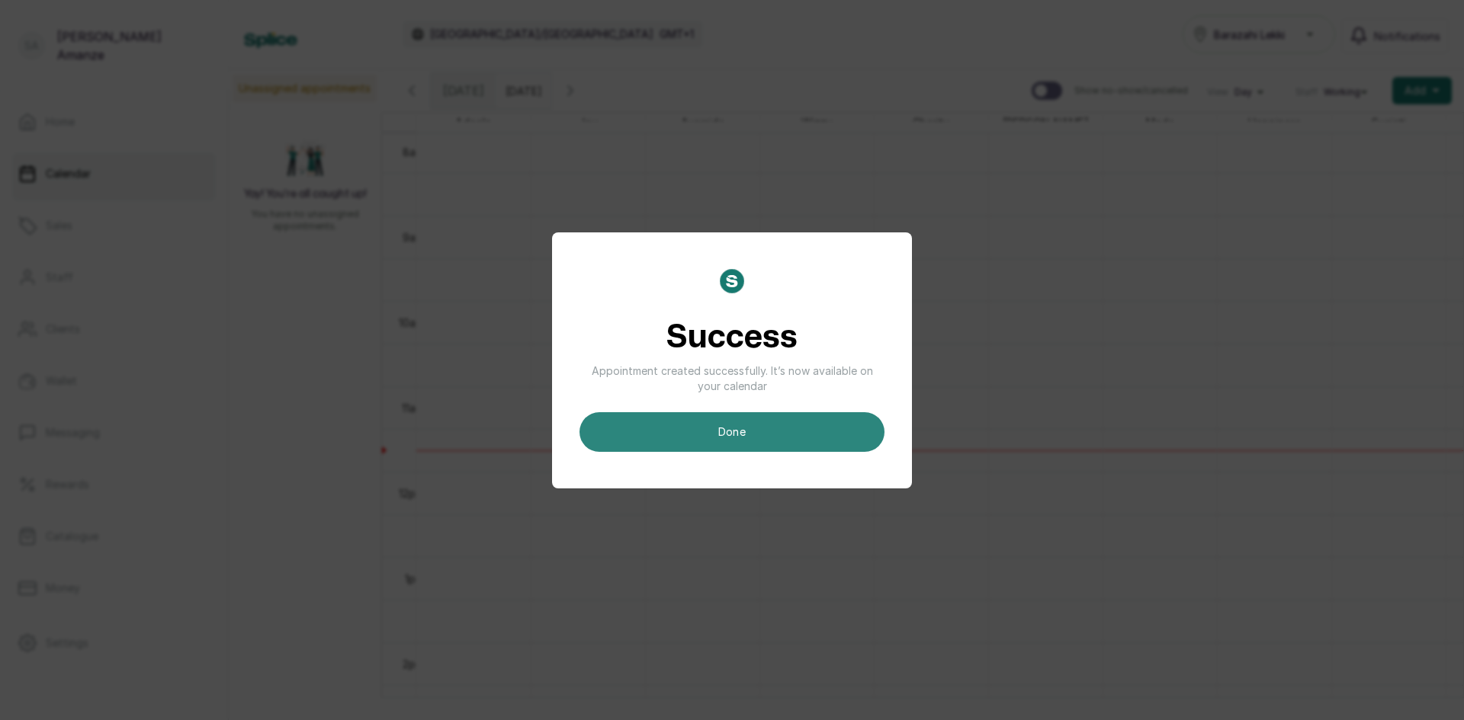
click at [773, 428] on button "done" at bounding box center [731, 432] width 305 height 40
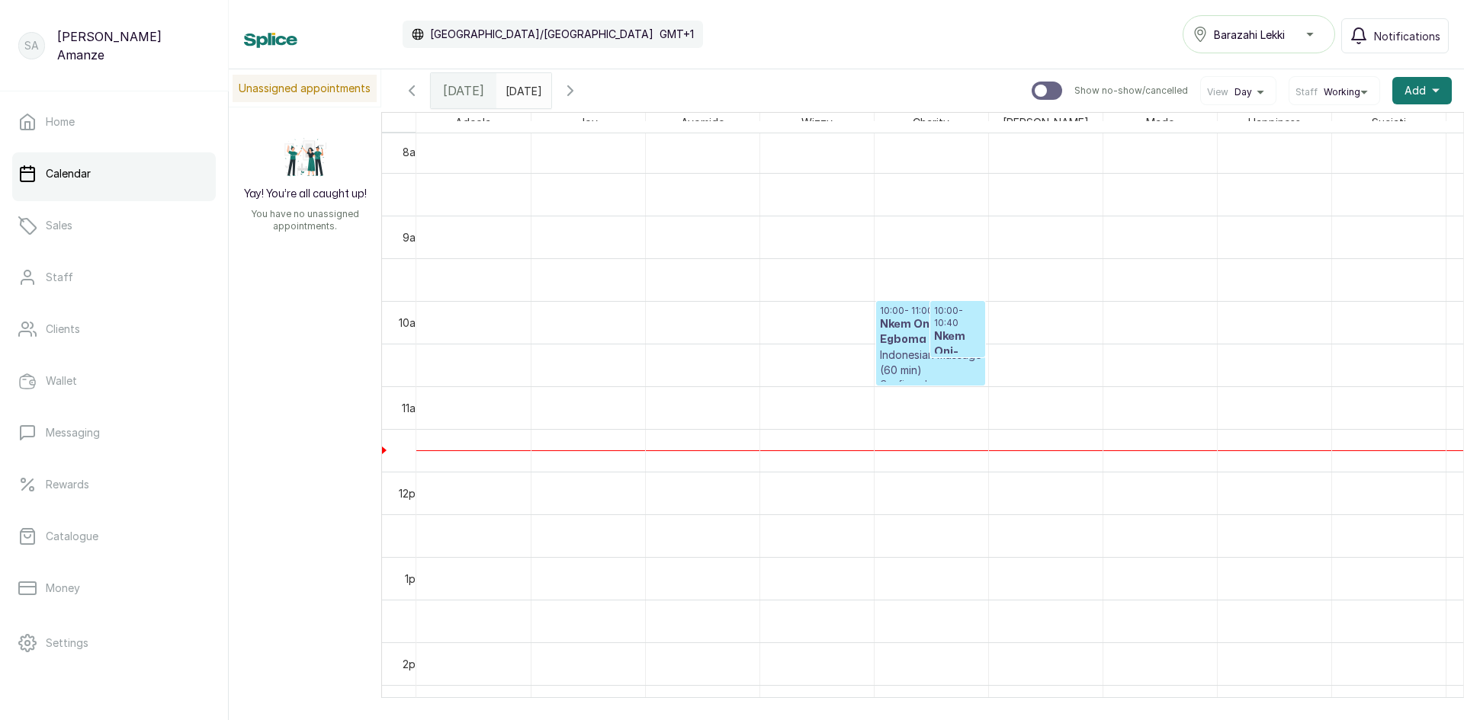
click at [954, 335] on h3 "Nkem Oni-Egboma" at bounding box center [957, 352] width 47 height 46
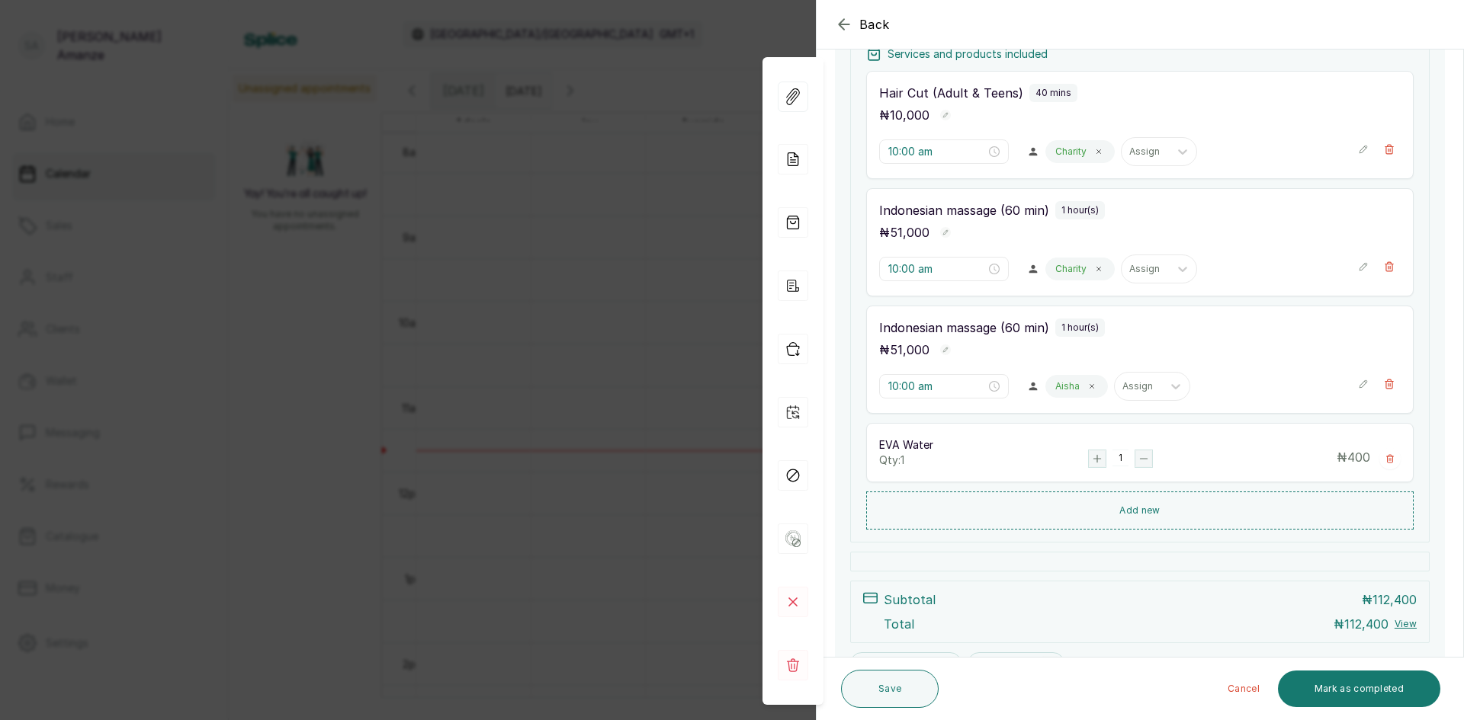
scroll to position [213, 0]
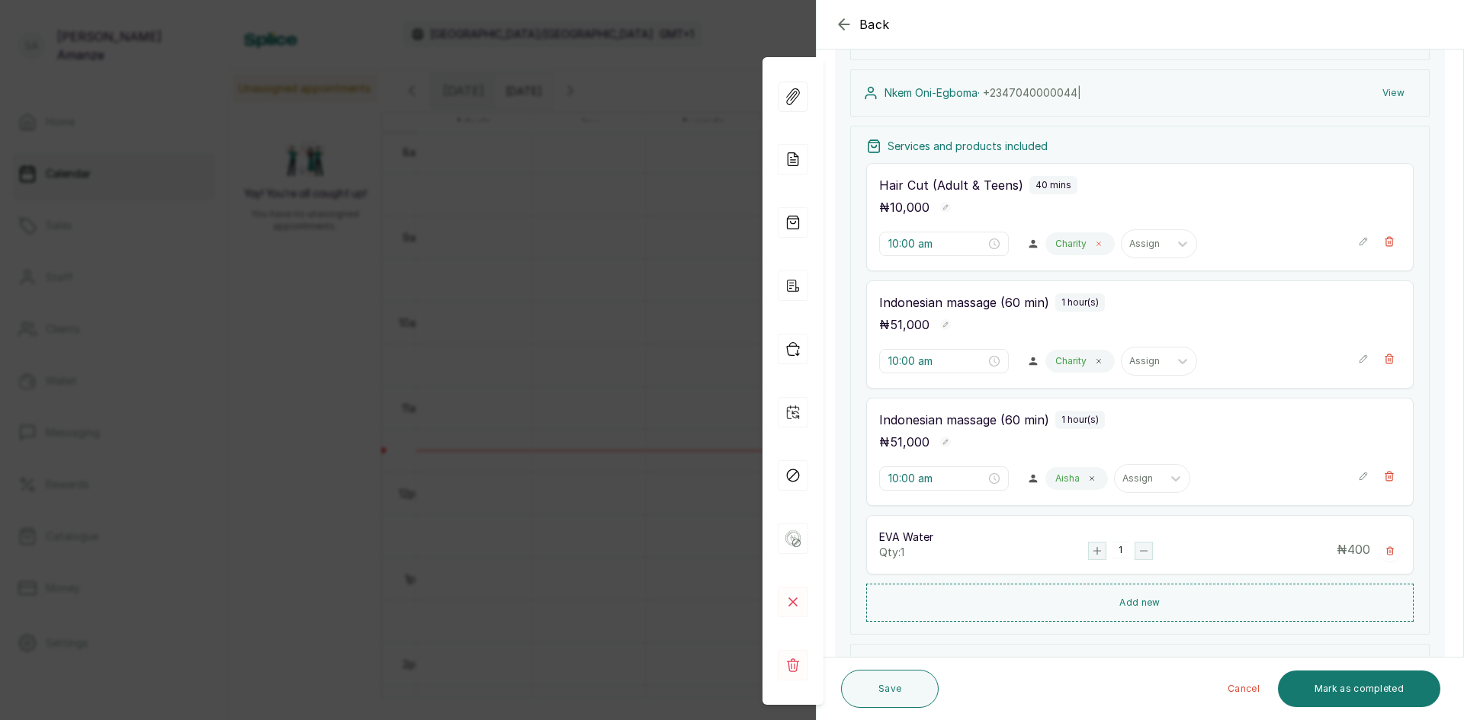
click at [1092, 241] on span at bounding box center [1098, 244] width 12 height 12
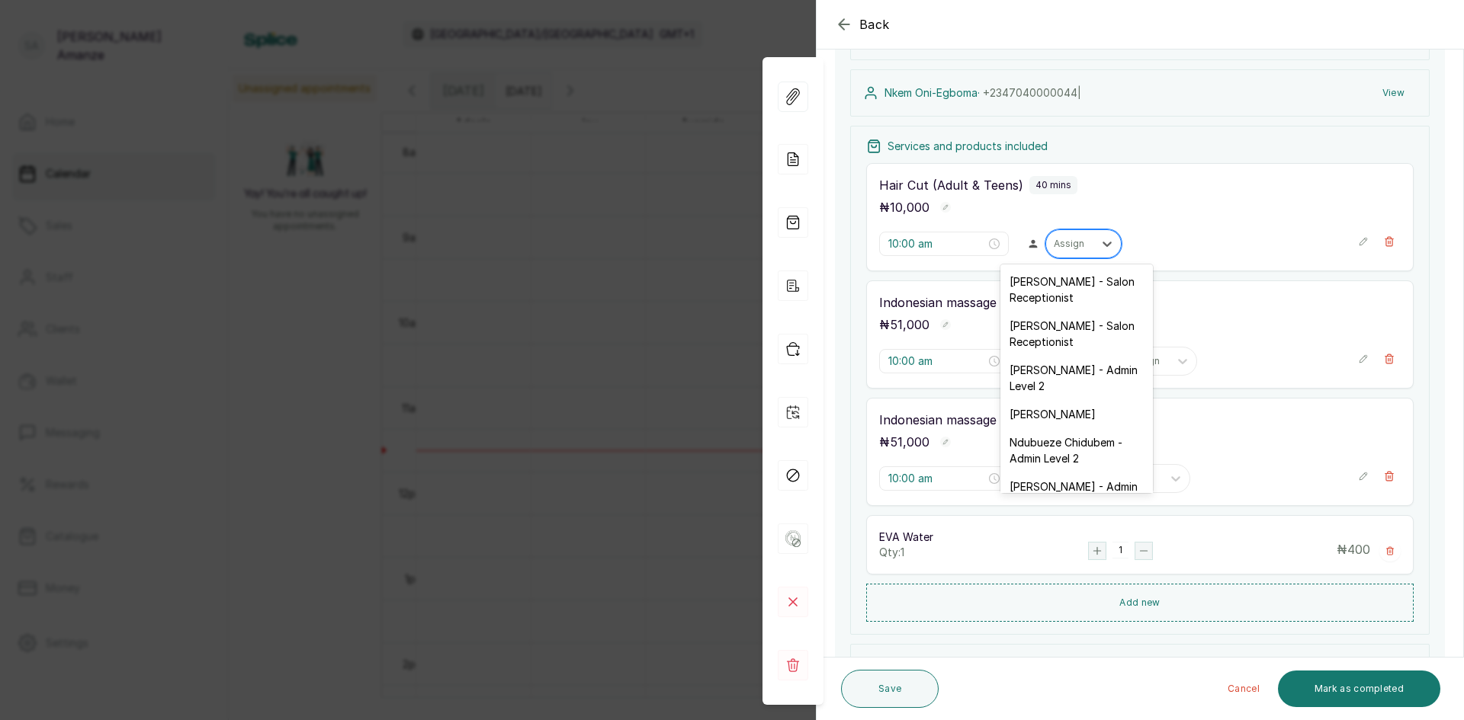
click at [1073, 242] on div at bounding box center [1070, 244] width 32 height 14
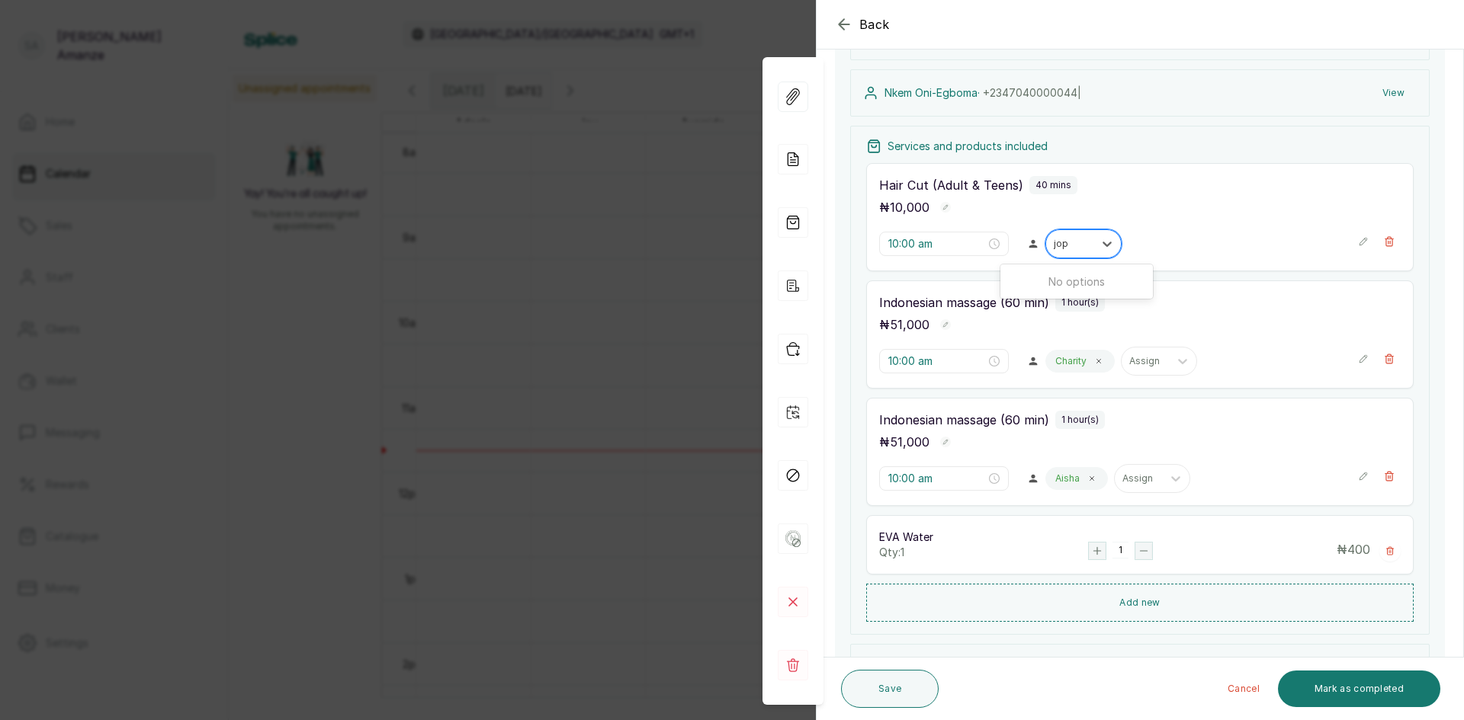
type input "jo"
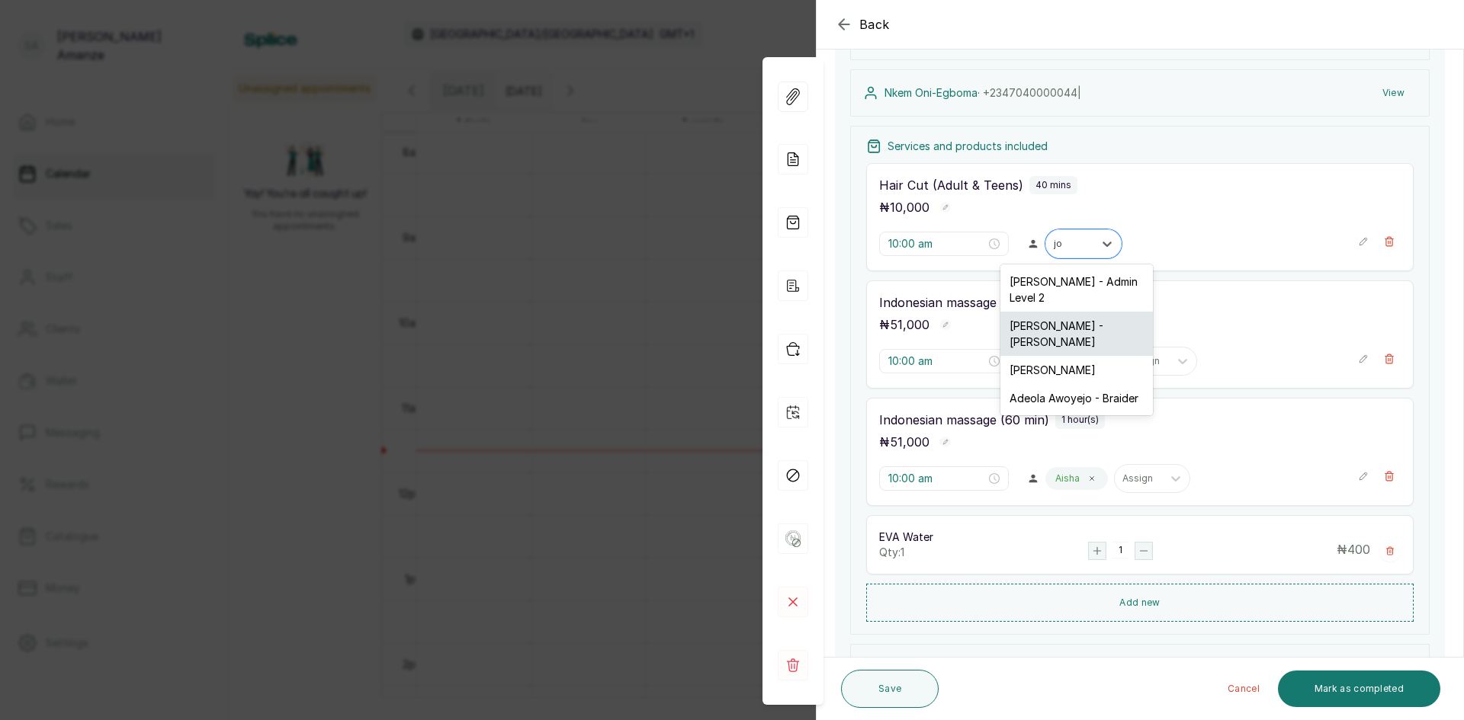
click at [1070, 333] on div "[PERSON_NAME] - [PERSON_NAME]" at bounding box center [1076, 334] width 152 height 44
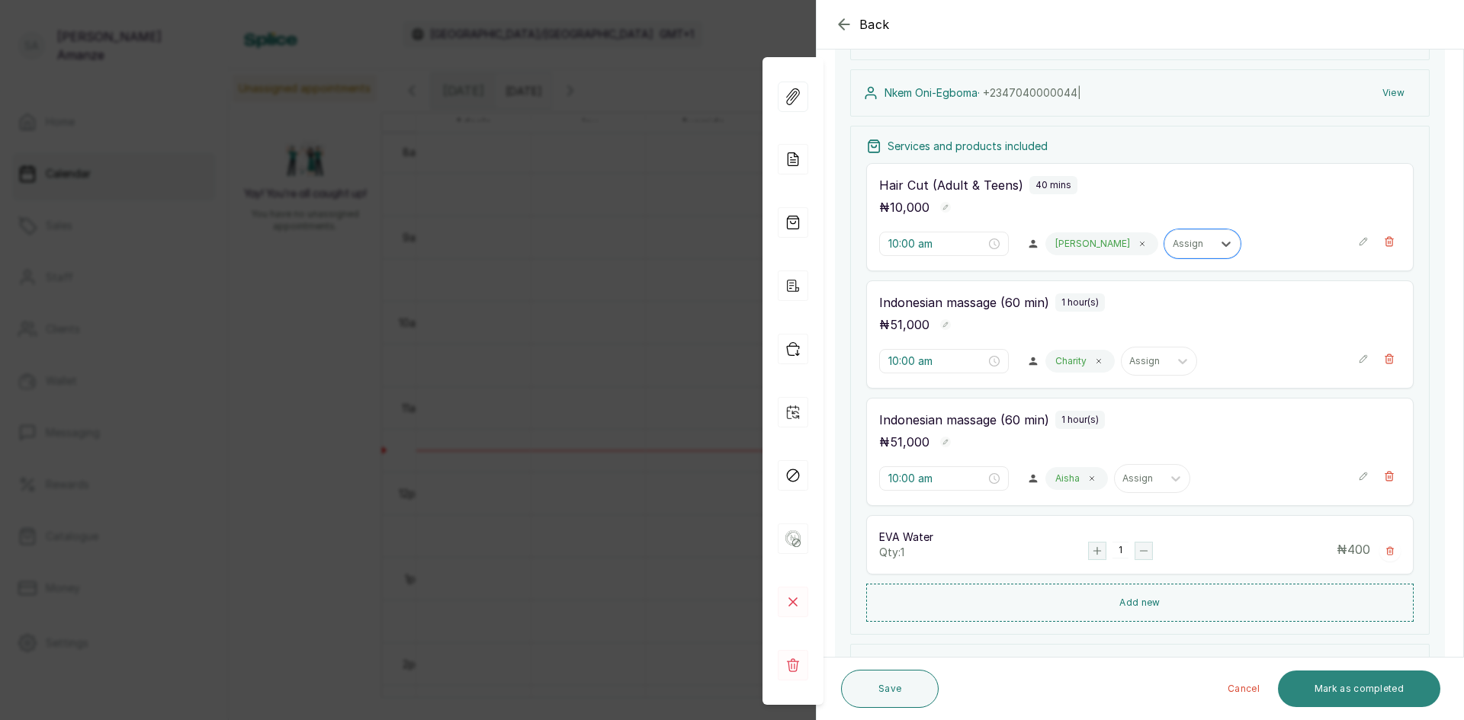
click at [1333, 696] on button "Mark as completed" at bounding box center [1359, 689] width 162 height 37
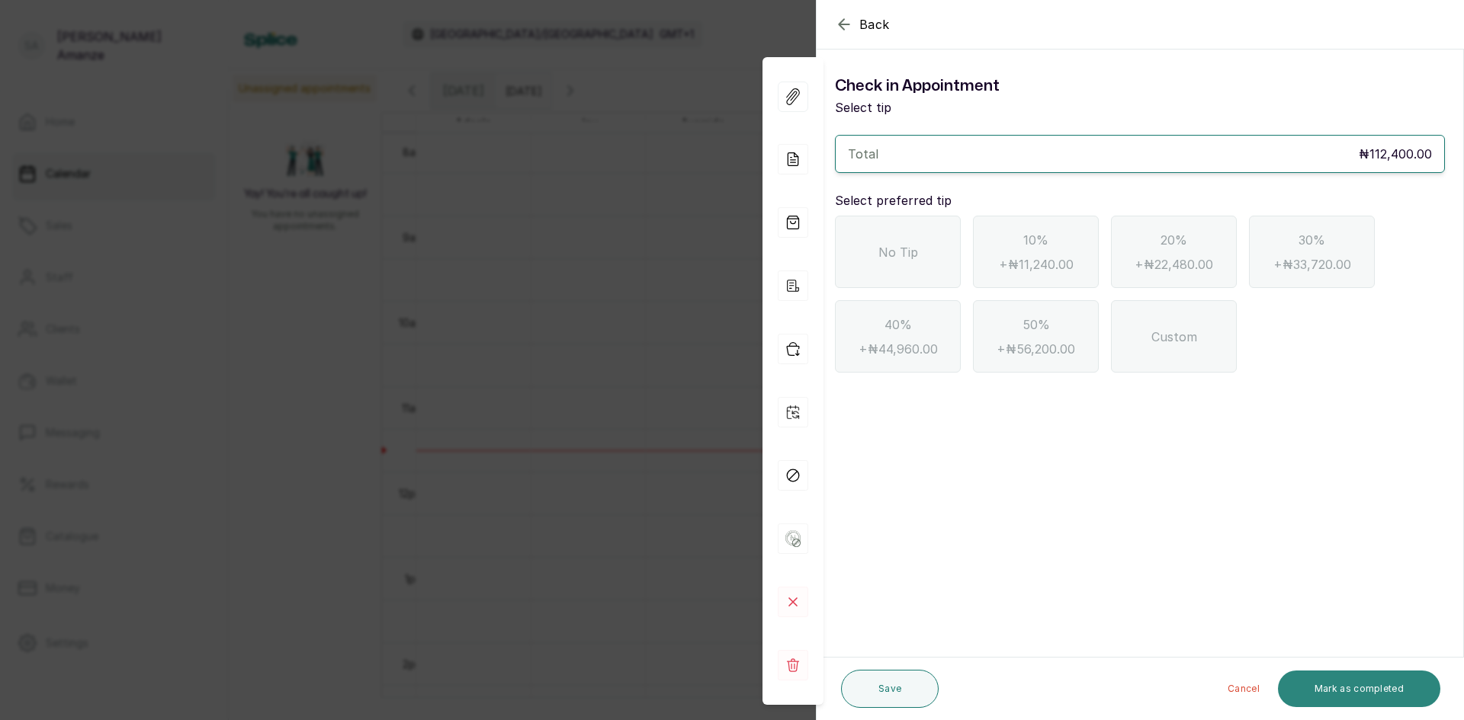
scroll to position [0, 0]
click at [946, 268] on div "No Tip" at bounding box center [898, 252] width 126 height 72
click at [1364, 687] on button "Mark as completed" at bounding box center [1359, 689] width 162 height 37
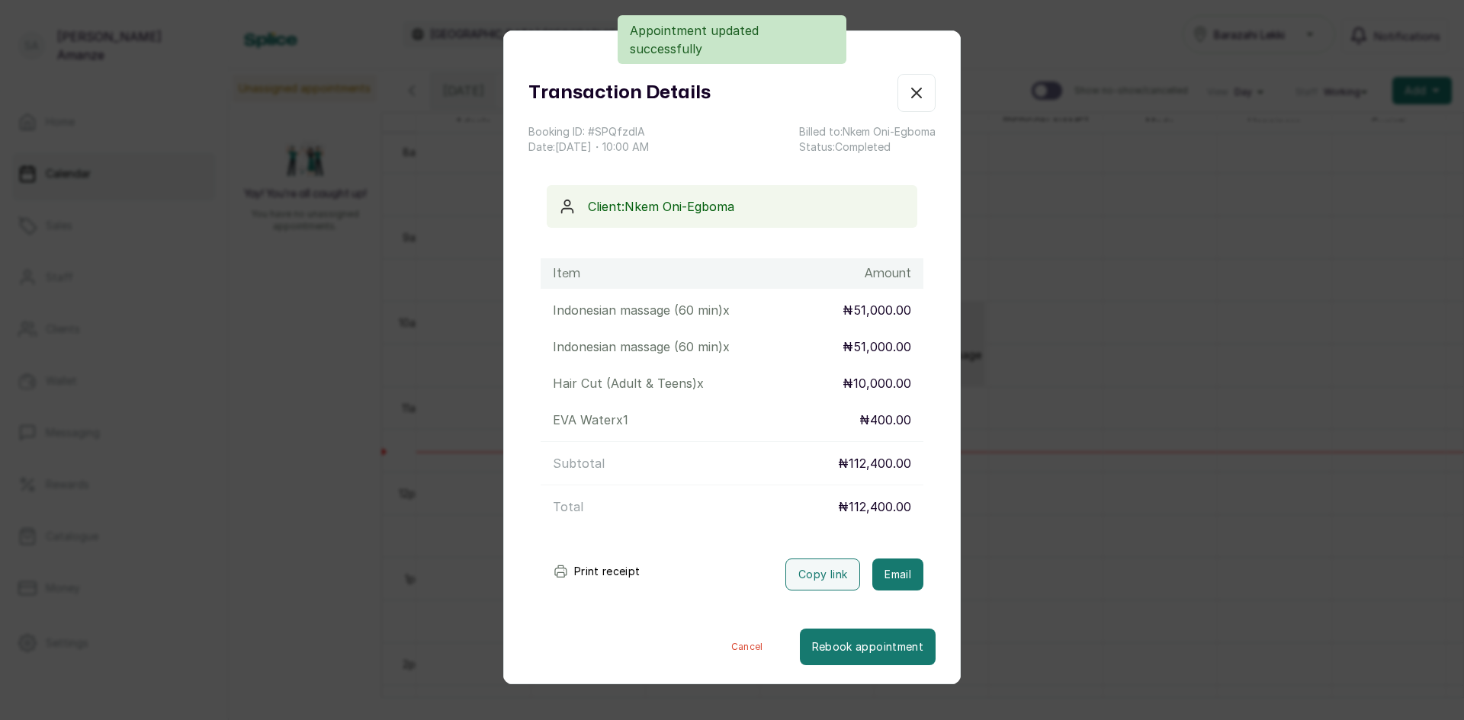
click at [910, 110] on button "Show no-show/cancelled" at bounding box center [916, 93] width 38 height 38
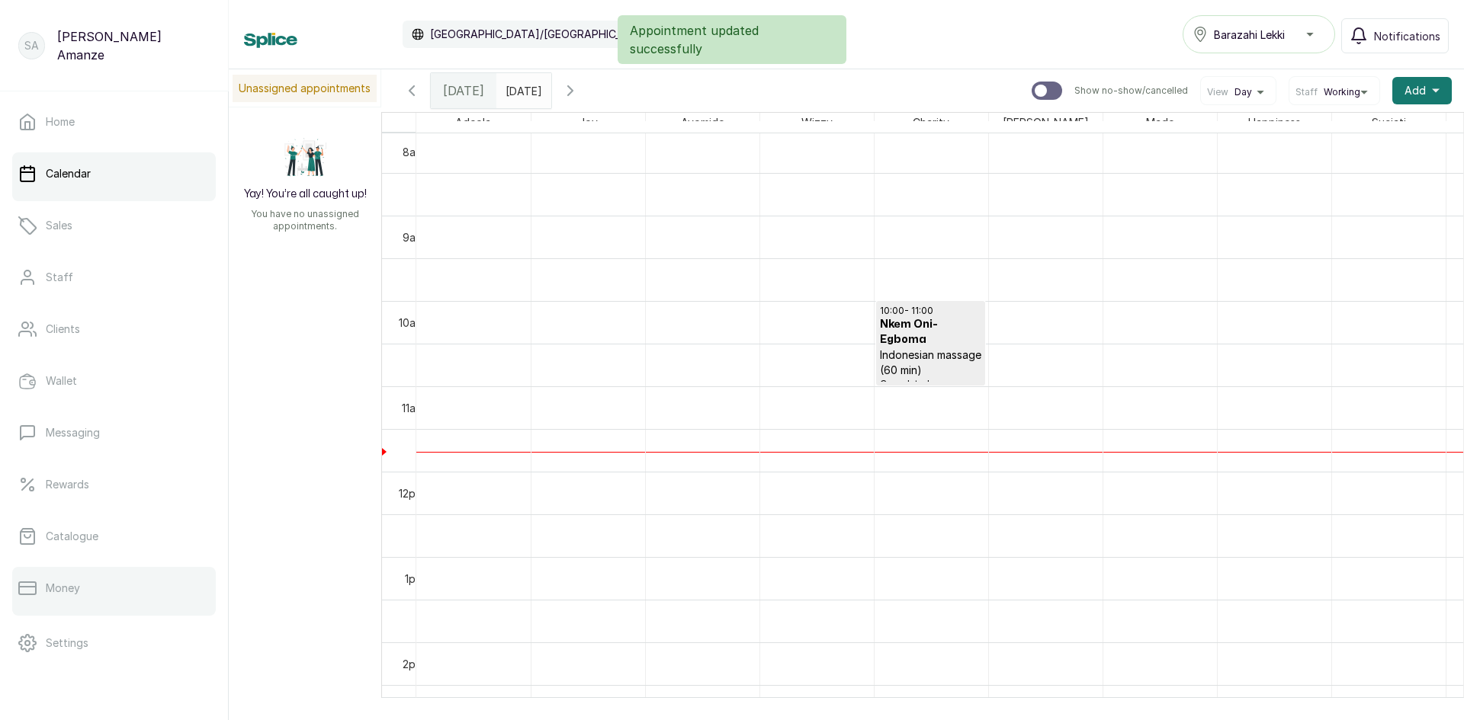
click at [117, 572] on link "Money" at bounding box center [114, 588] width 204 height 43
